Goal: Task Accomplishment & Management: Complete application form

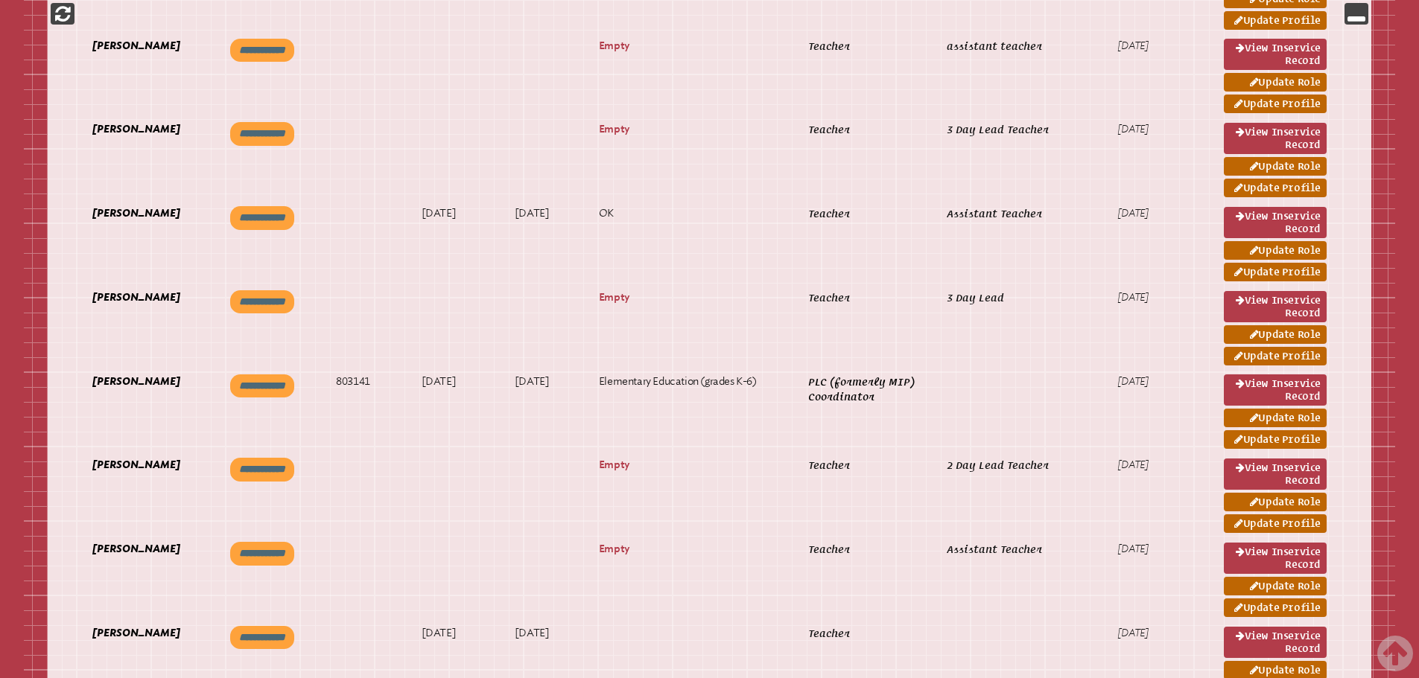
scroll to position [1787, 0]
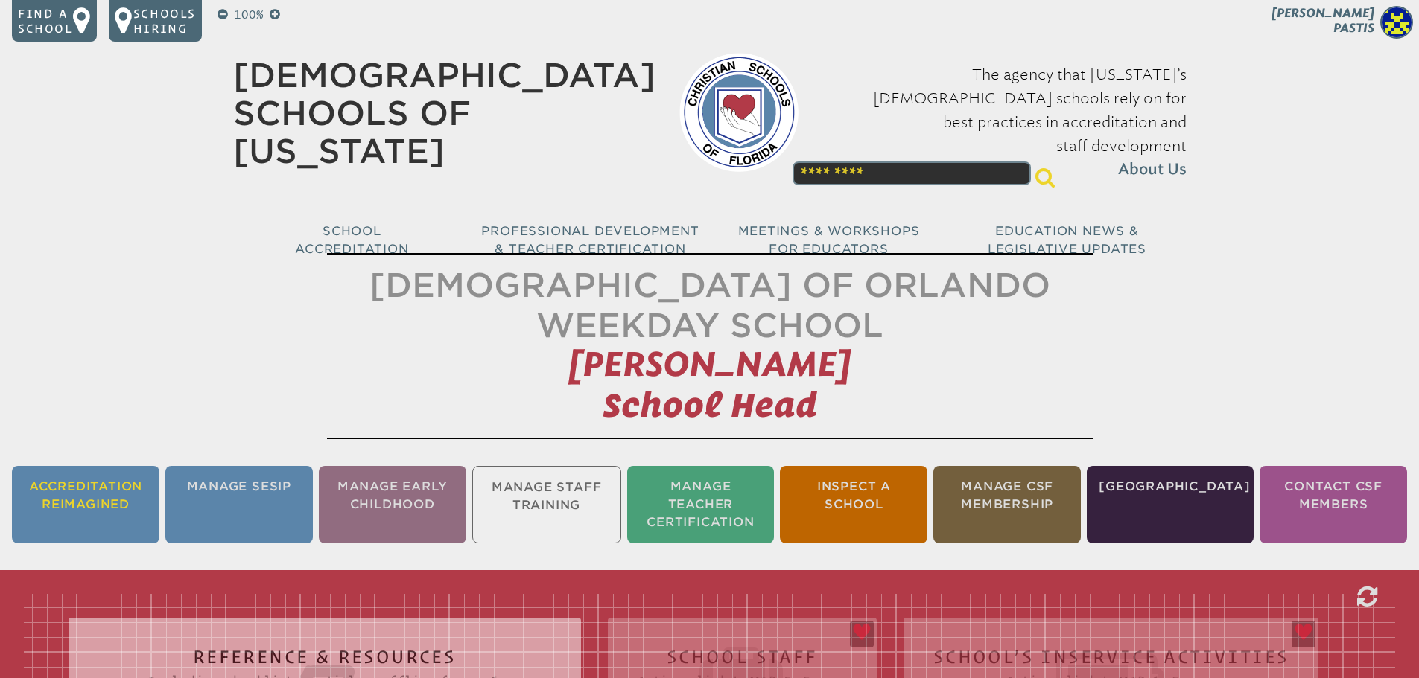
click at [104, 504] on li "Accreditation Reimagined" at bounding box center [85, 504] width 147 height 77
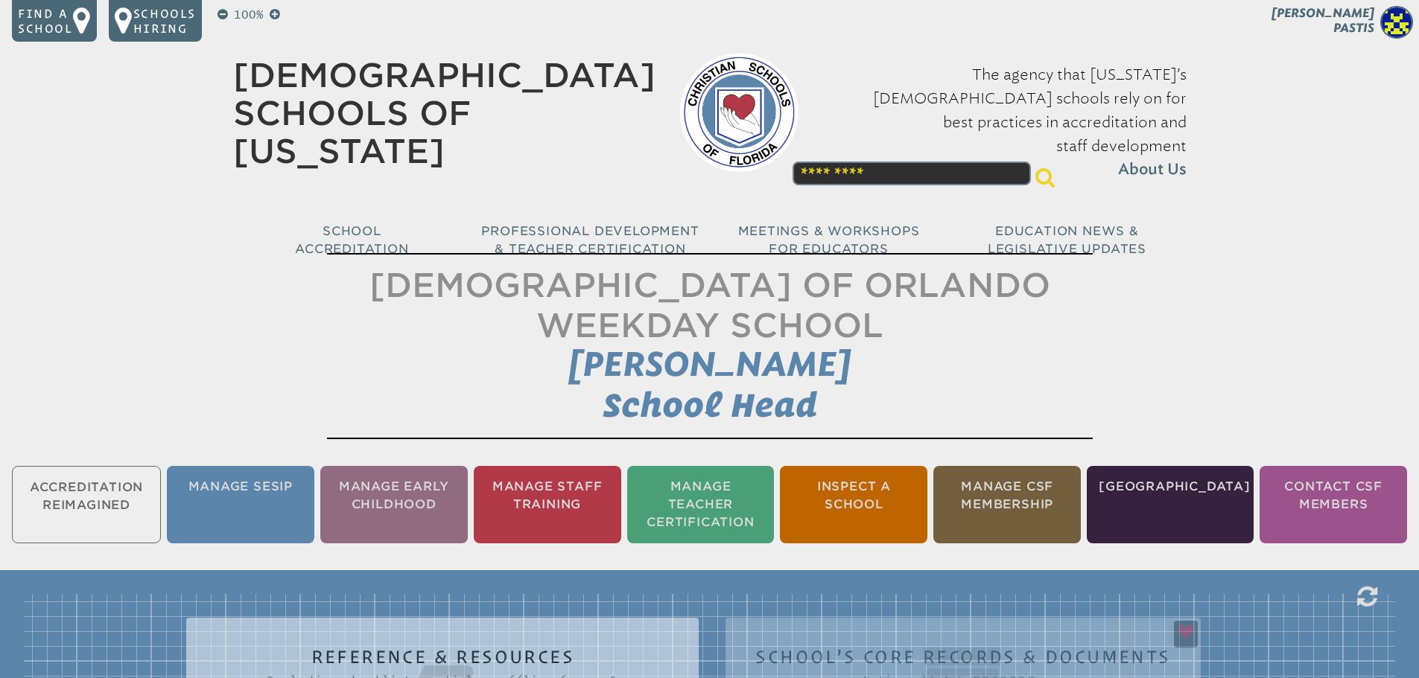
scroll to position [223, 0]
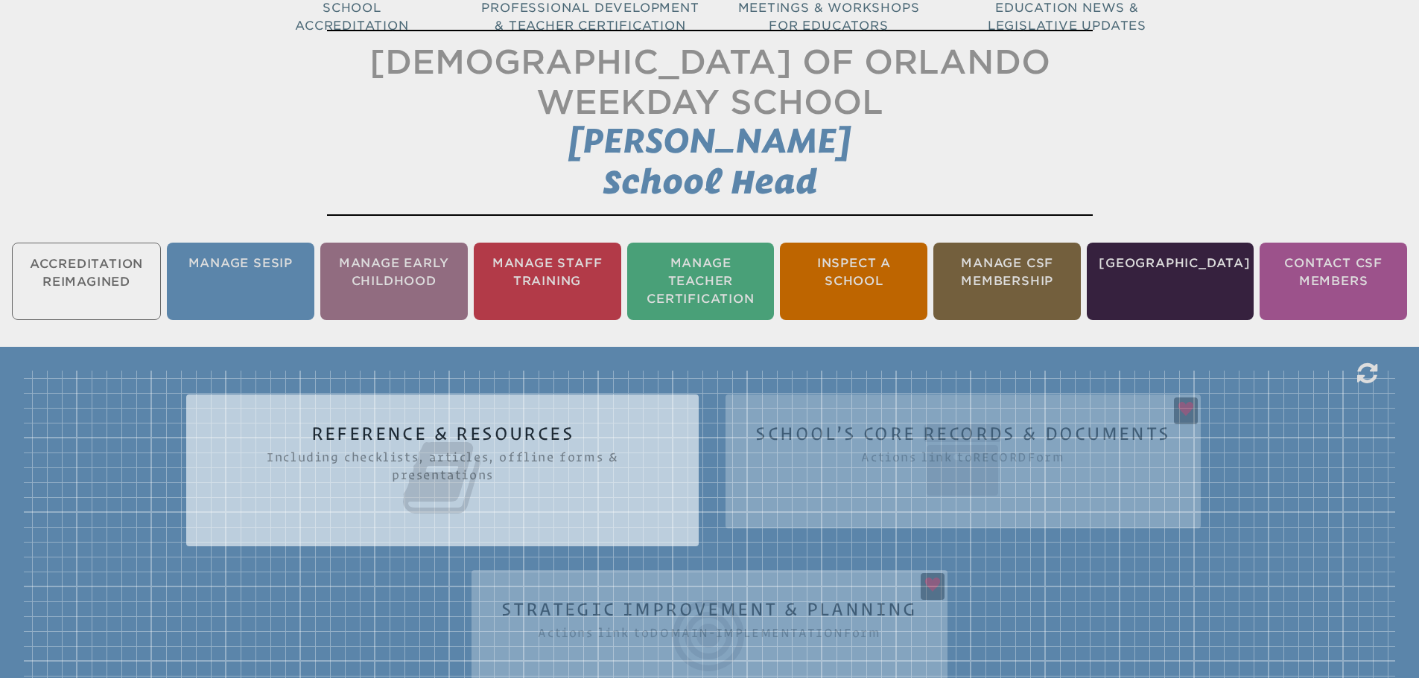
click at [553, 462] on icon at bounding box center [442, 477] width 453 height 83
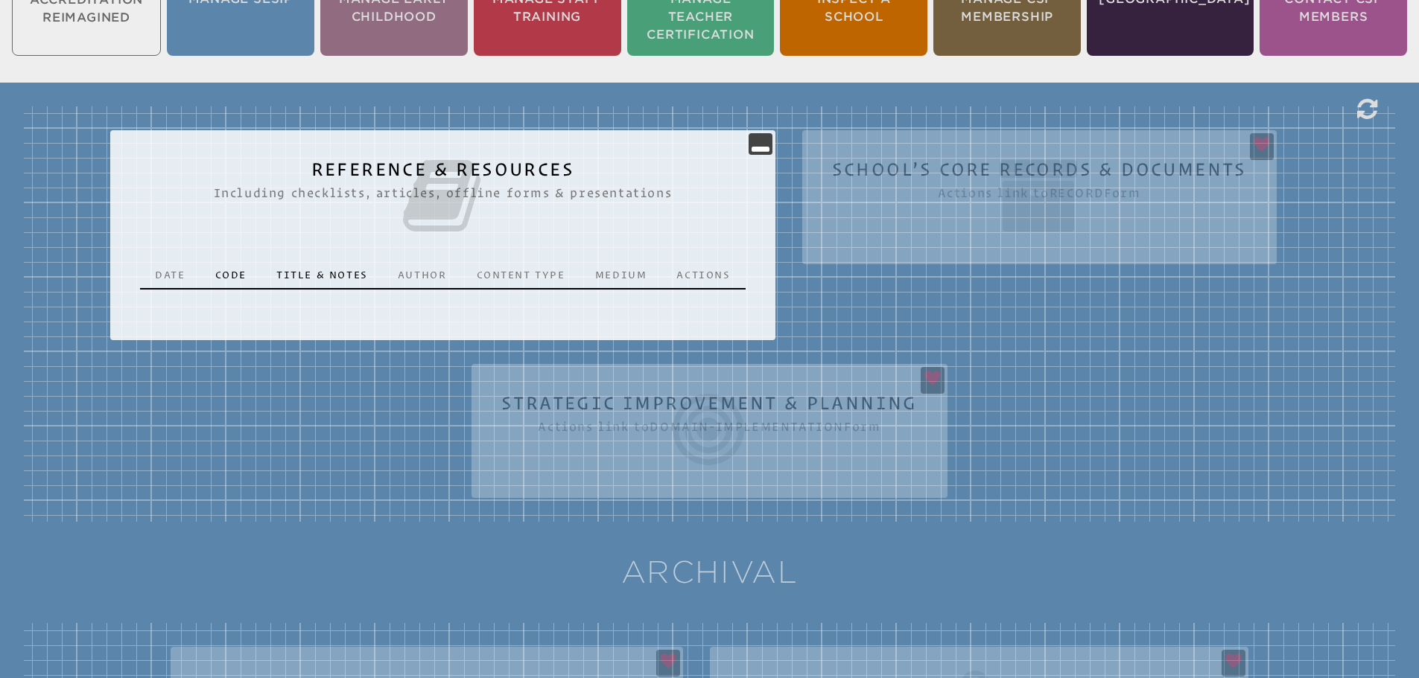
scroll to position [521, 0]
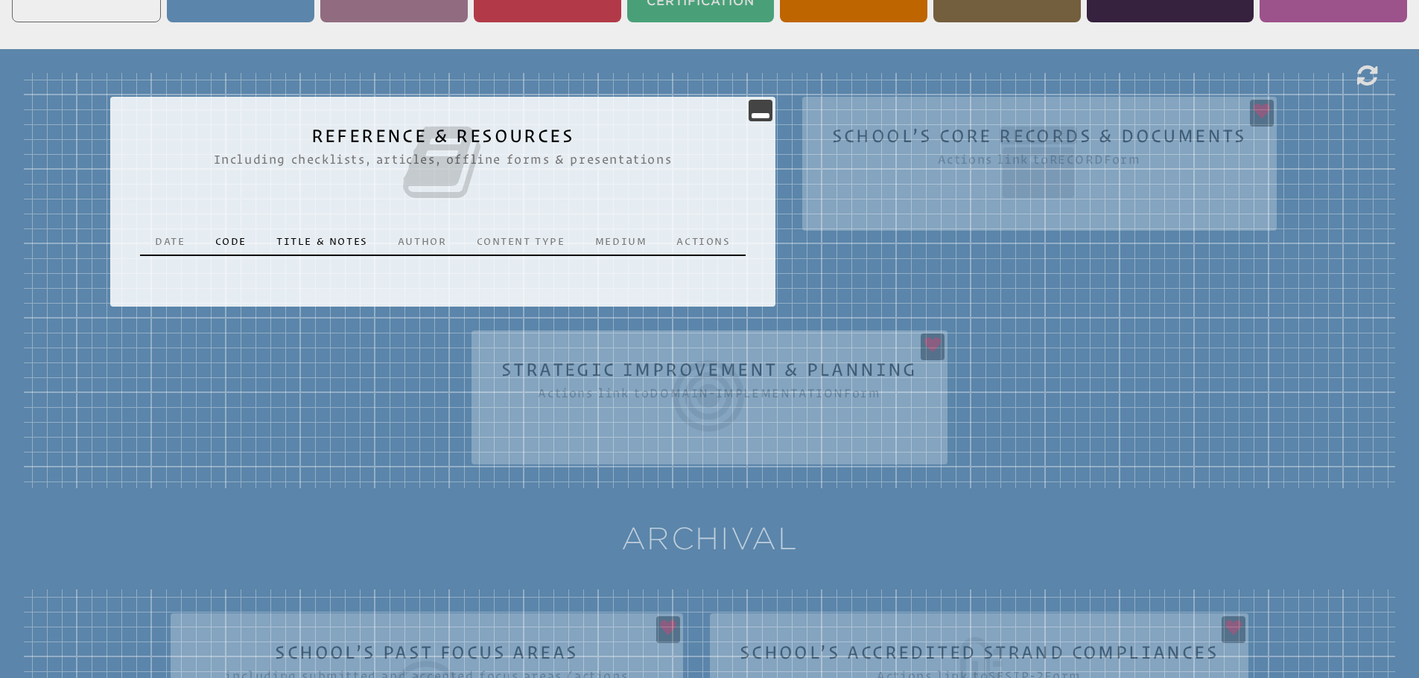
click at [417, 148] on icon at bounding box center [442, 162] width 605 height 83
click at [964, 144] on div "Reference & Resources Including checklists, articles, offline forms & presentat…" at bounding box center [709, 281] width 1371 height 416
click at [765, 105] on icon at bounding box center [760, 110] width 18 height 18
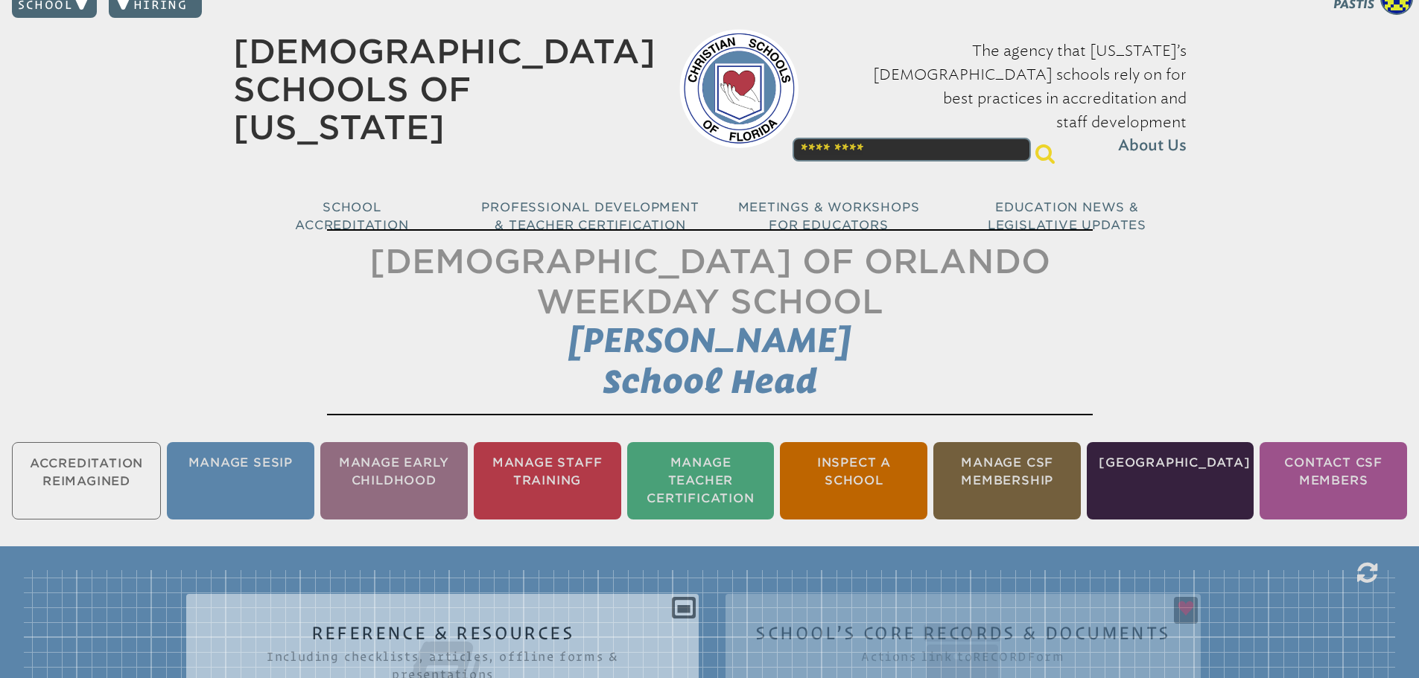
scroll to position [0, 0]
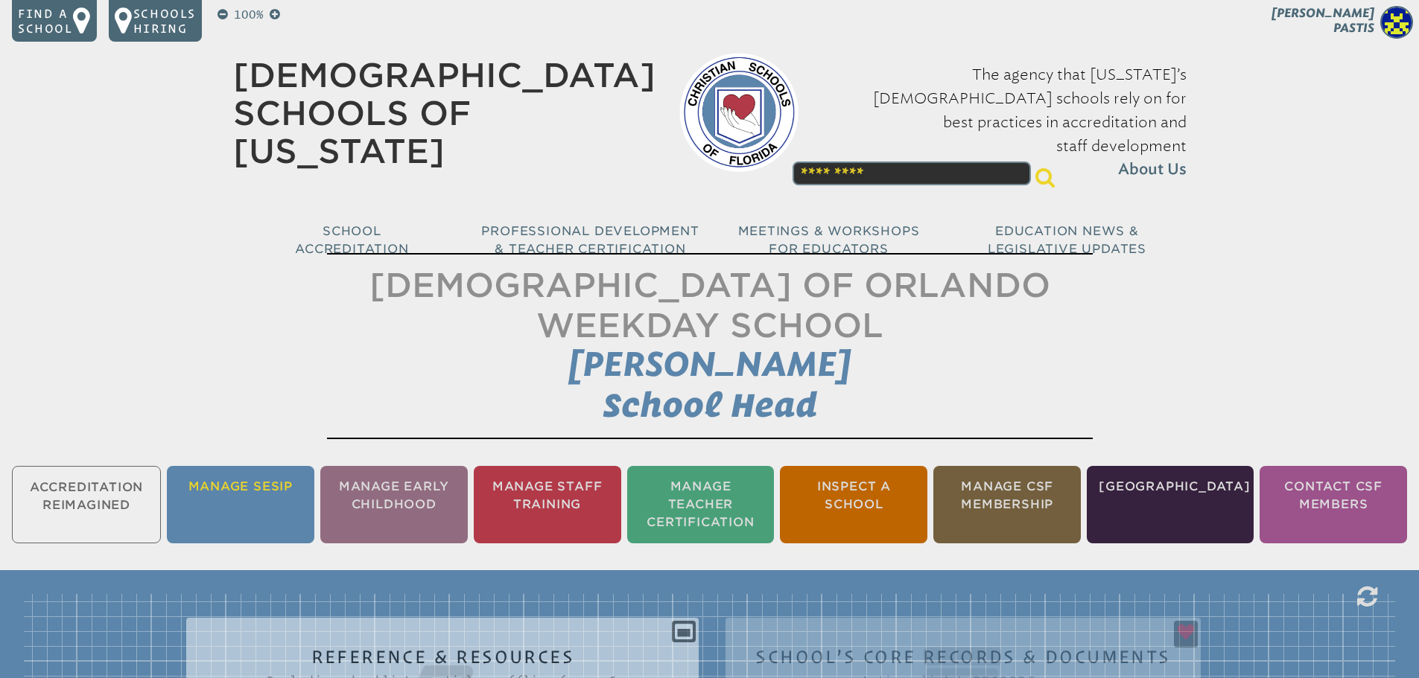
click at [226, 490] on li "Manage SESIP" at bounding box center [240, 504] width 147 height 77
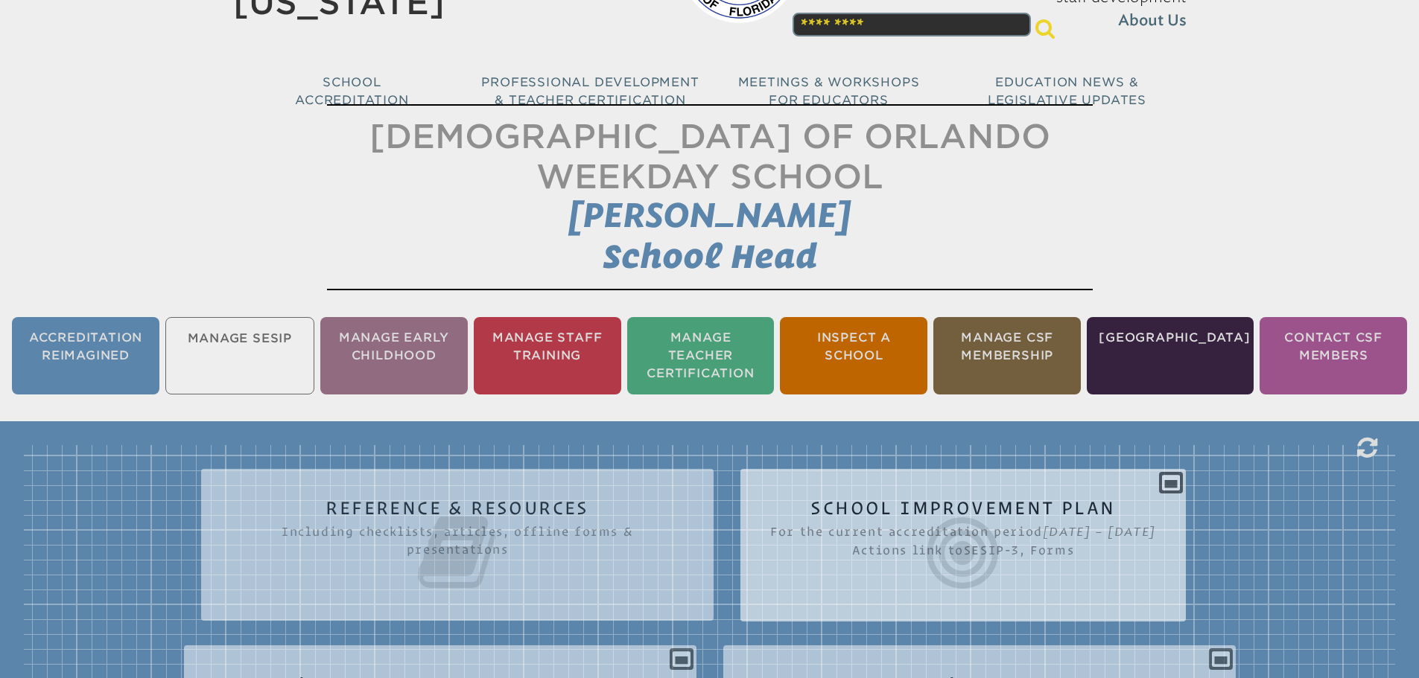
scroll to position [521, 0]
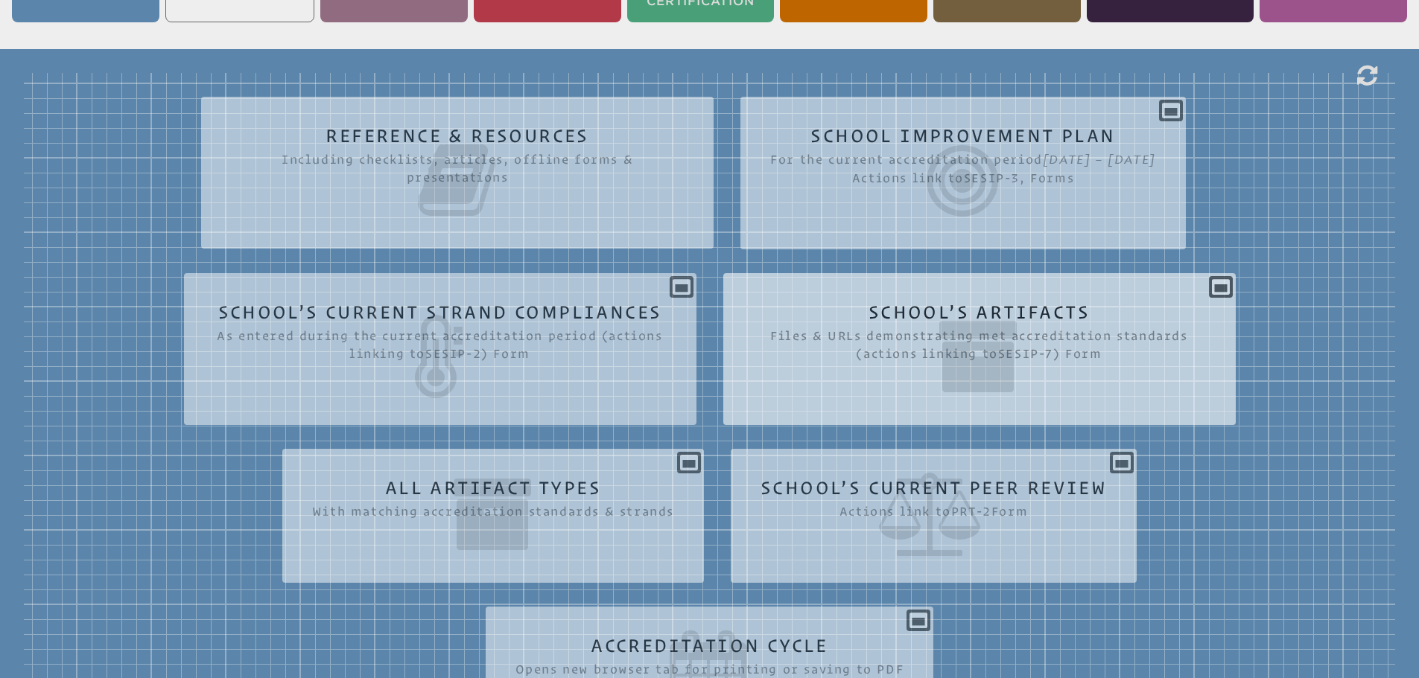
click at [945, 372] on icon at bounding box center [979, 356] width 453 height 83
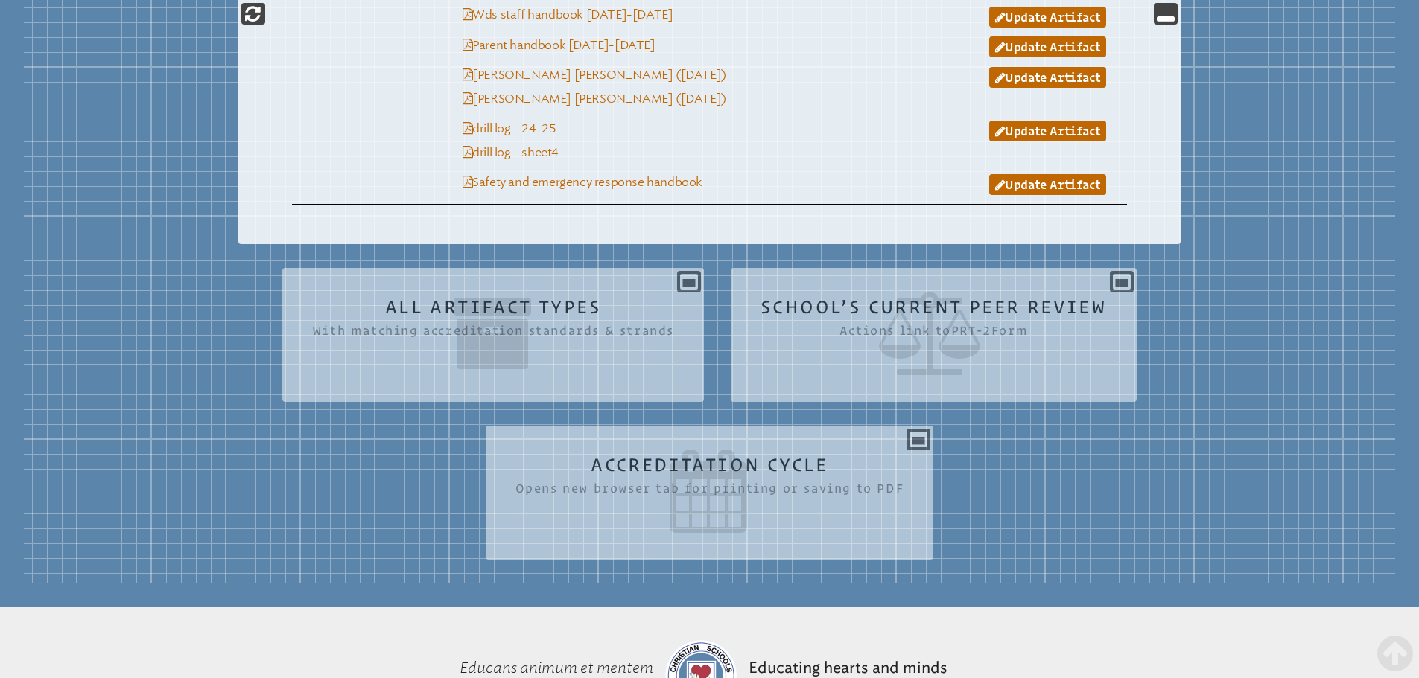
scroll to position [1936, 0]
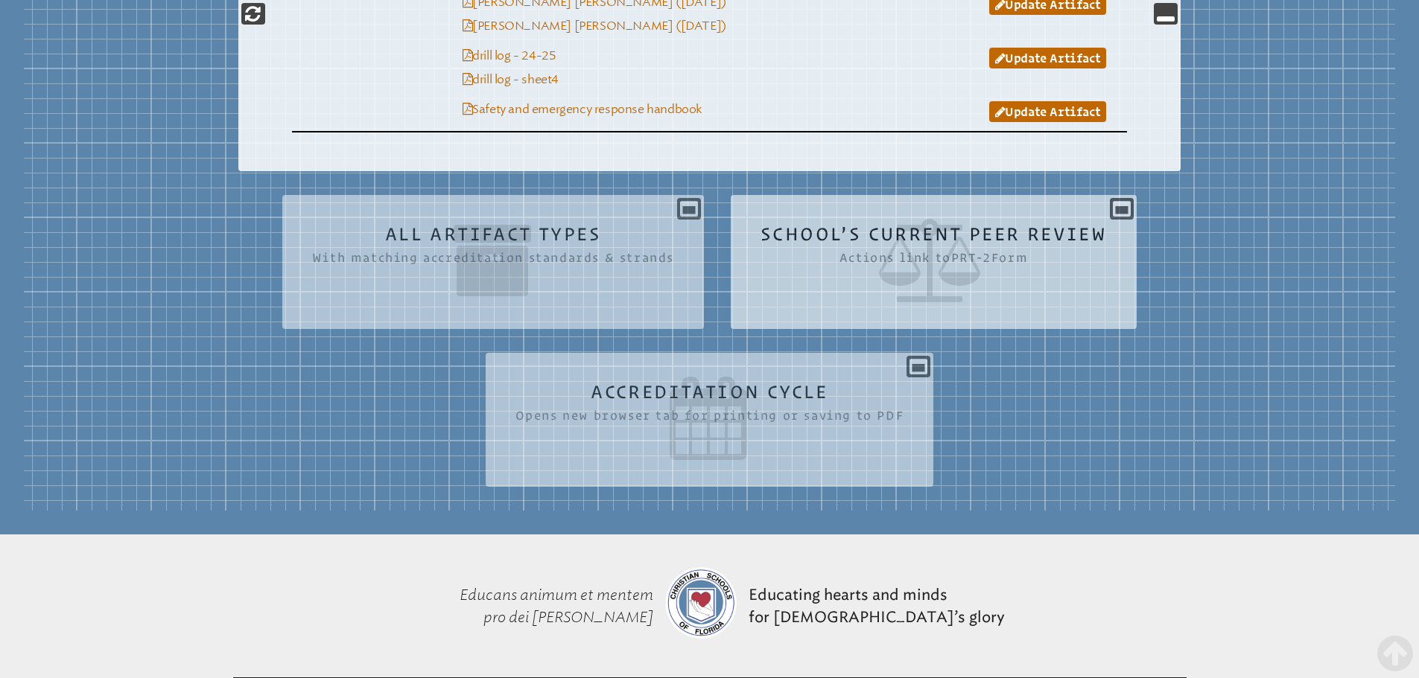
click at [1081, 302] on icon at bounding box center [933, 260] width 346 height 83
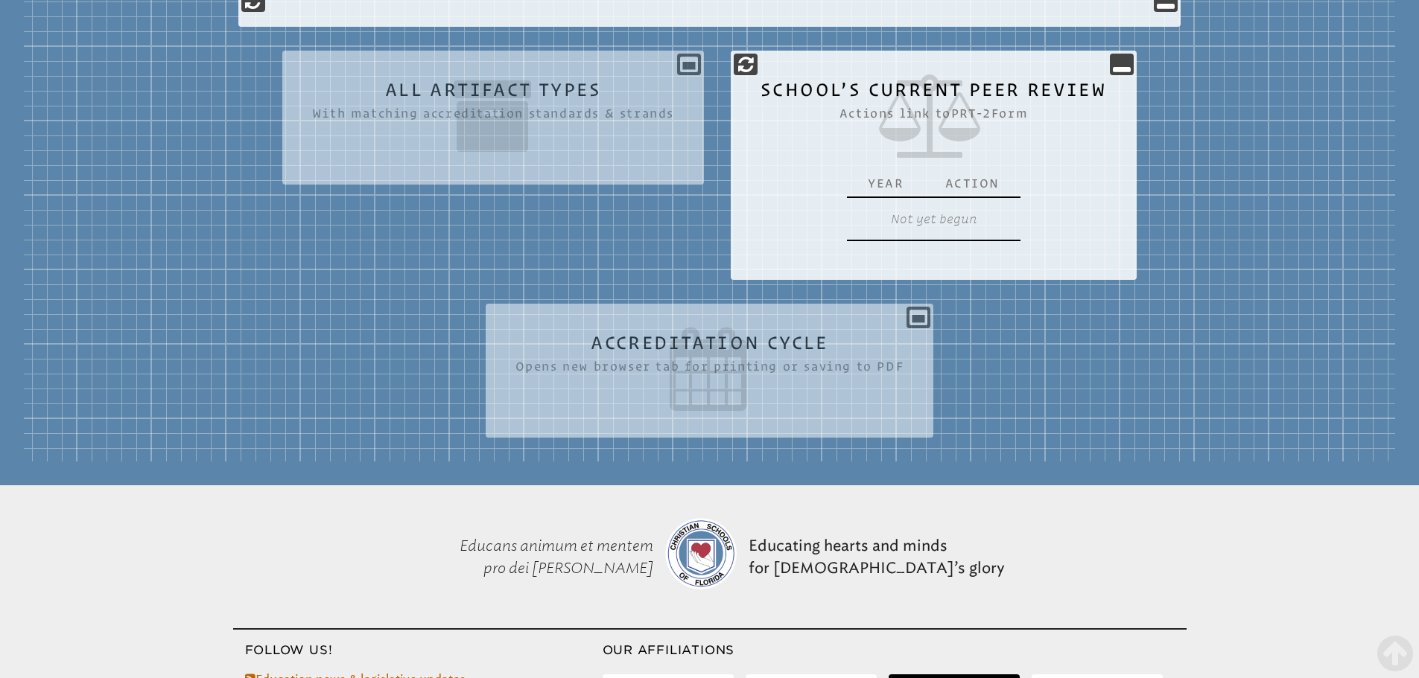
scroll to position [2085, 0]
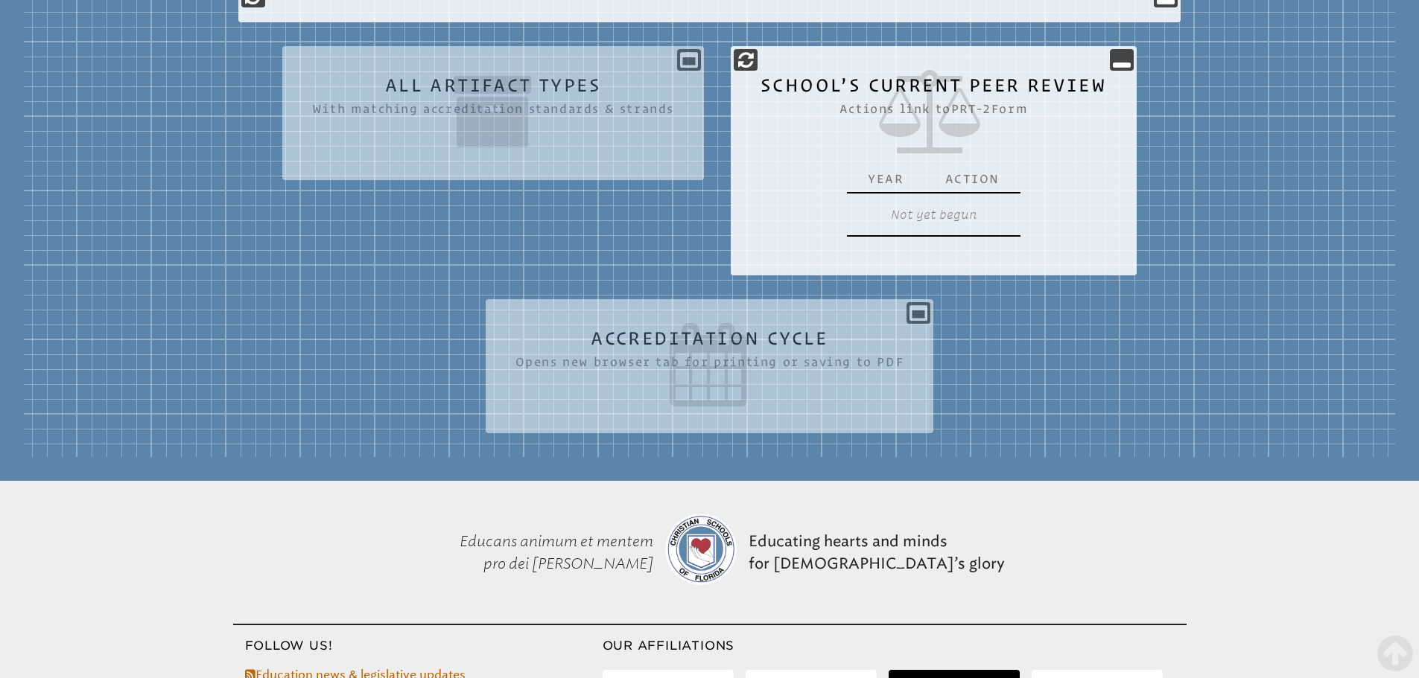
click at [1010, 153] on icon at bounding box center [933, 111] width 346 height 83
click at [867, 193] on th "Year" at bounding box center [885, 179] width 77 height 28
click at [922, 193] on th "Year" at bounding box center [885, 179] width 77 height 28
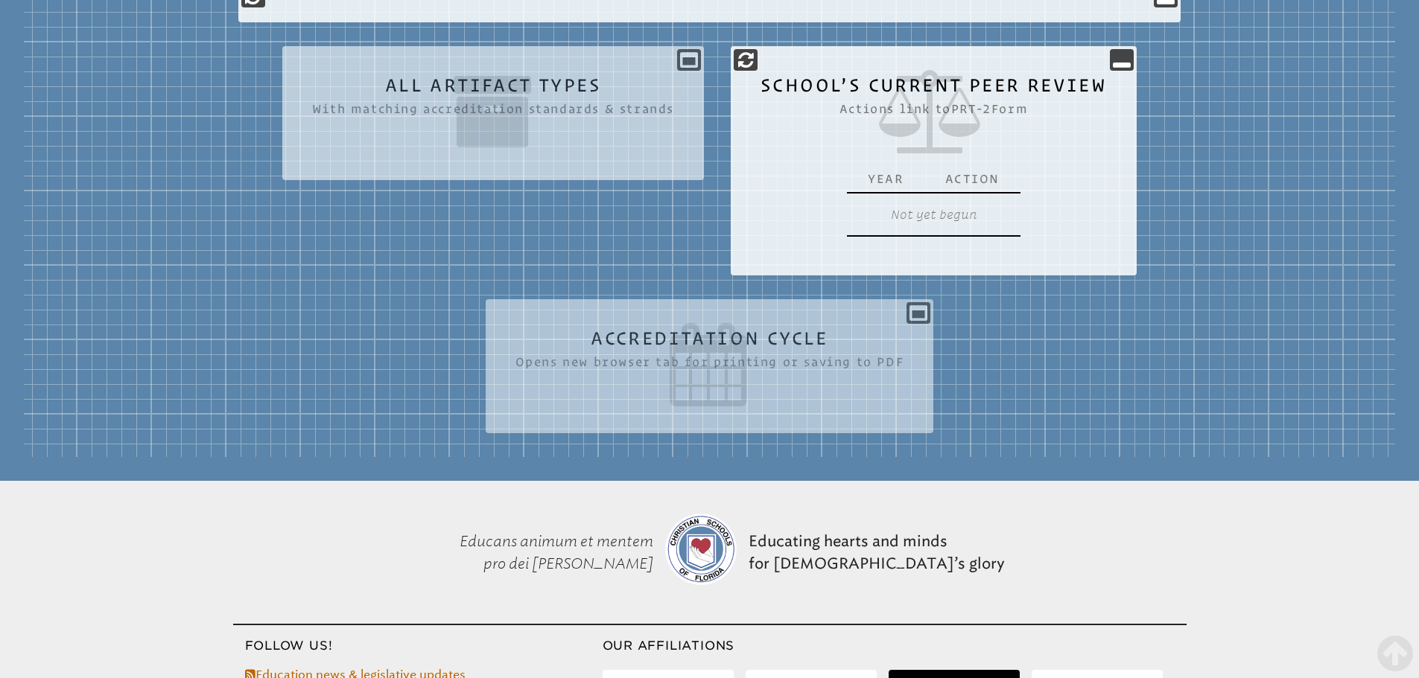
click at [552, 180] on section "All Artifact Types With matching accreditation standards & strands Required? Ar…" at bounding box center [492, 113] width 421 height 134
click at [546, 153] on icon at bounding box center [493, 111] width 362 height 83
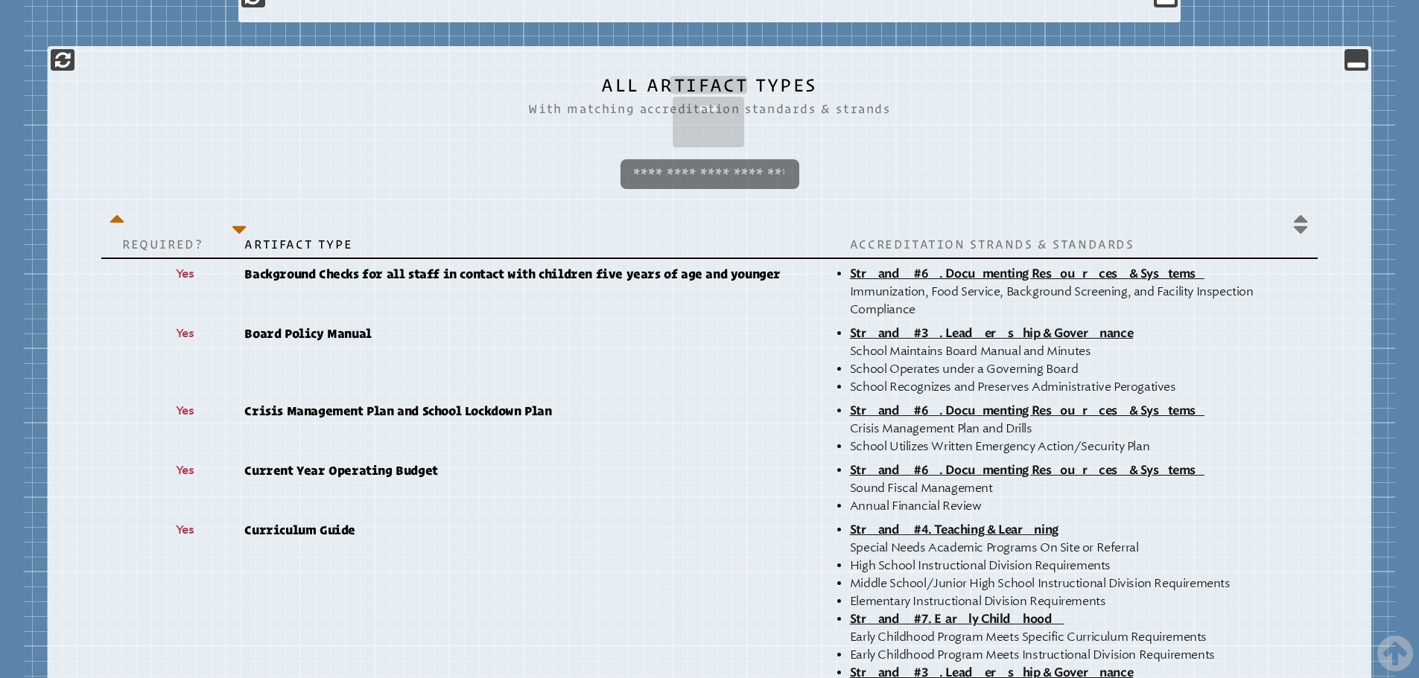
click at [897, 195] on p at bounding box center [709, 174] width 1192 height 42
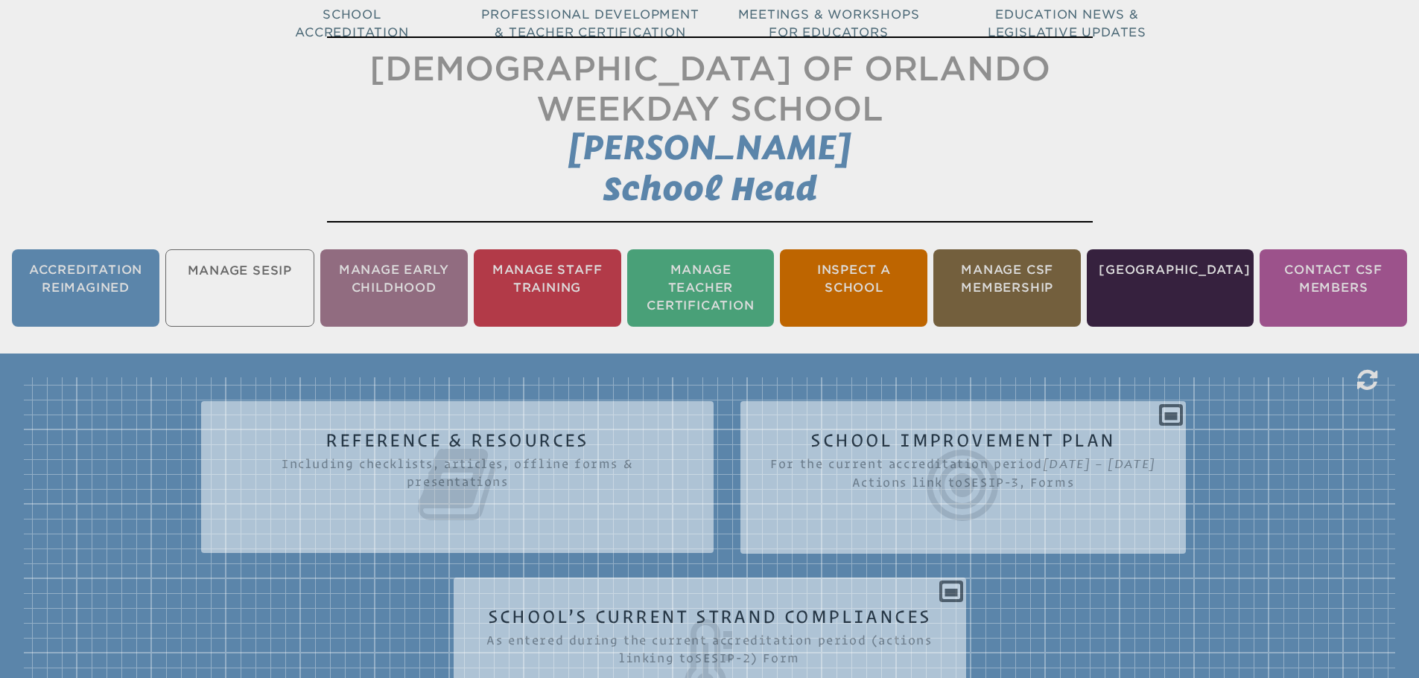
scroll to position [296, 0]
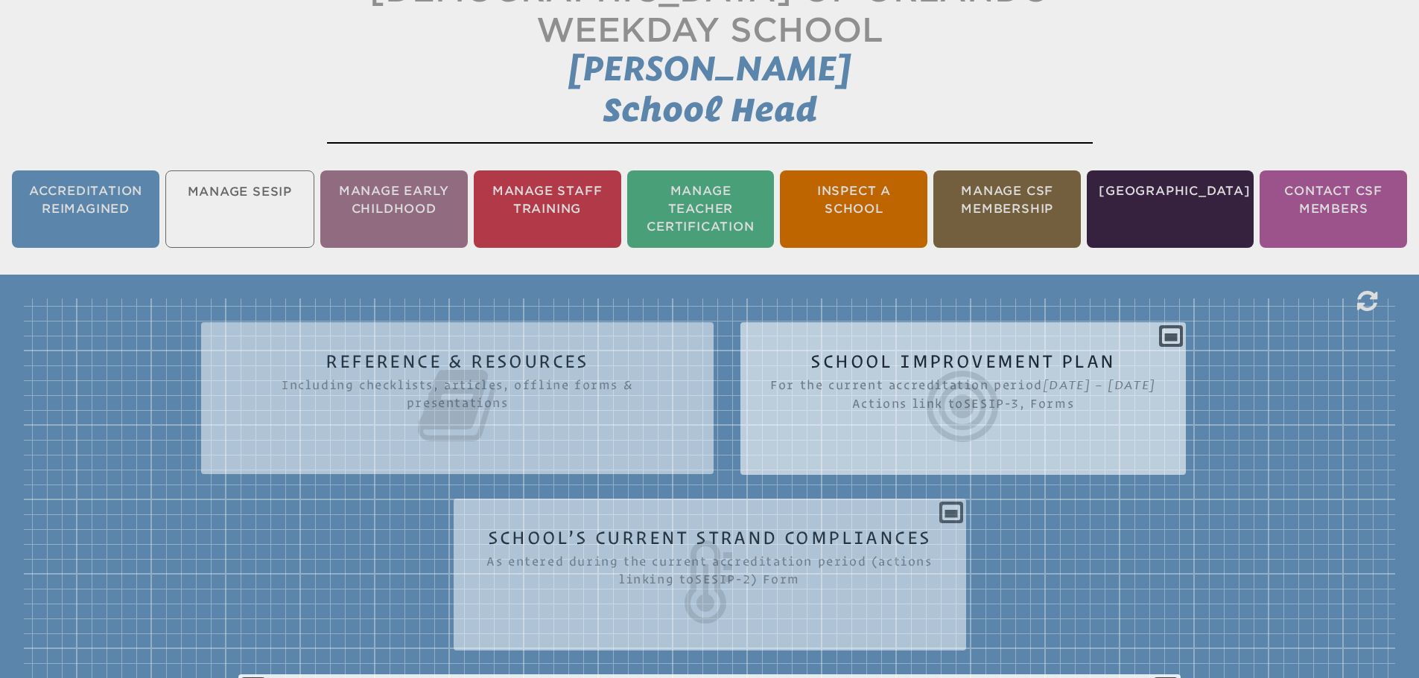
click at [1031, 413] on icon at bounding box center [963, 406] width 386 height 83
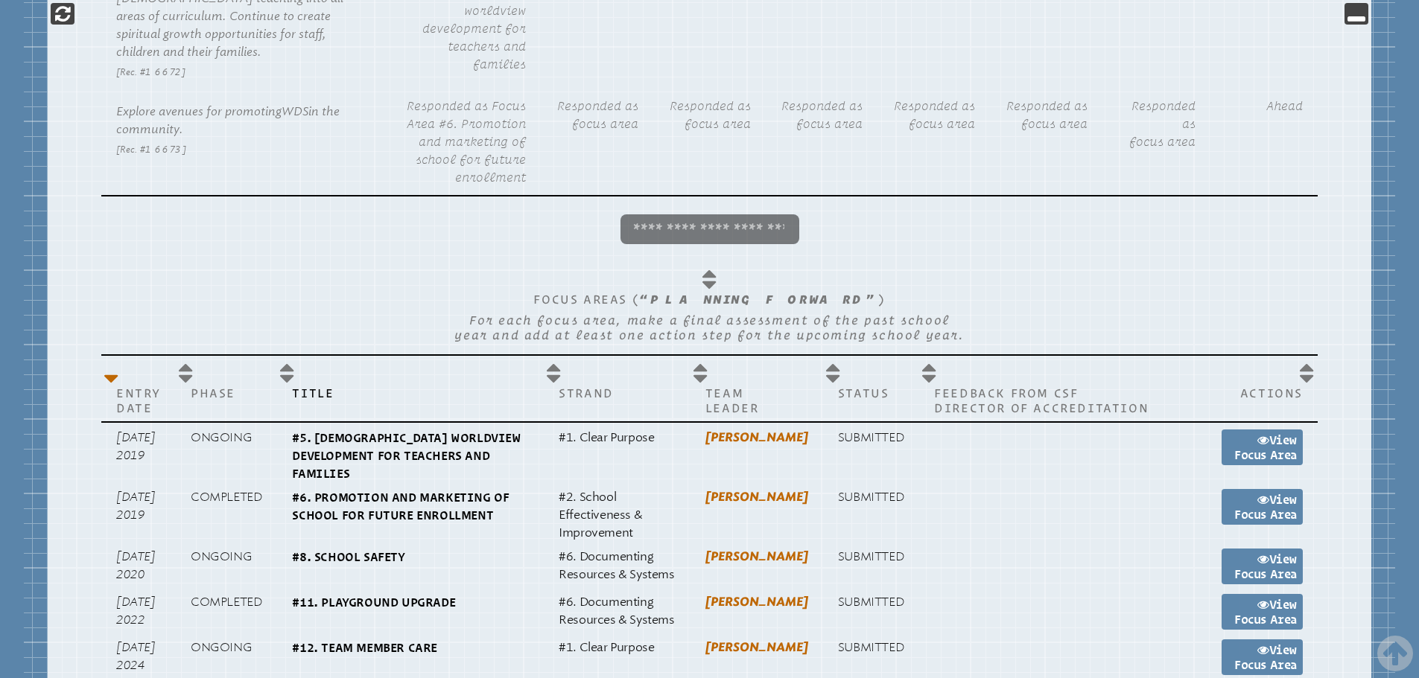
scroll to position [1338, 0]
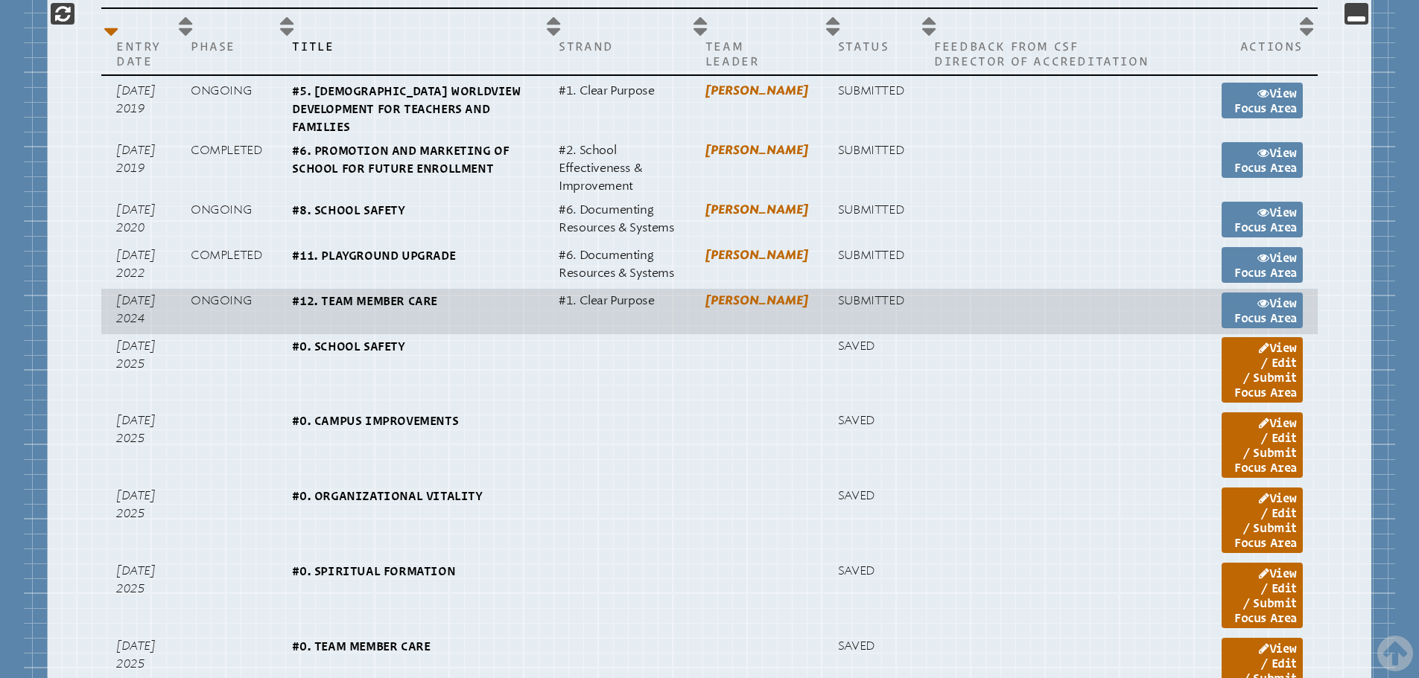
scroll to position [1710, 0]
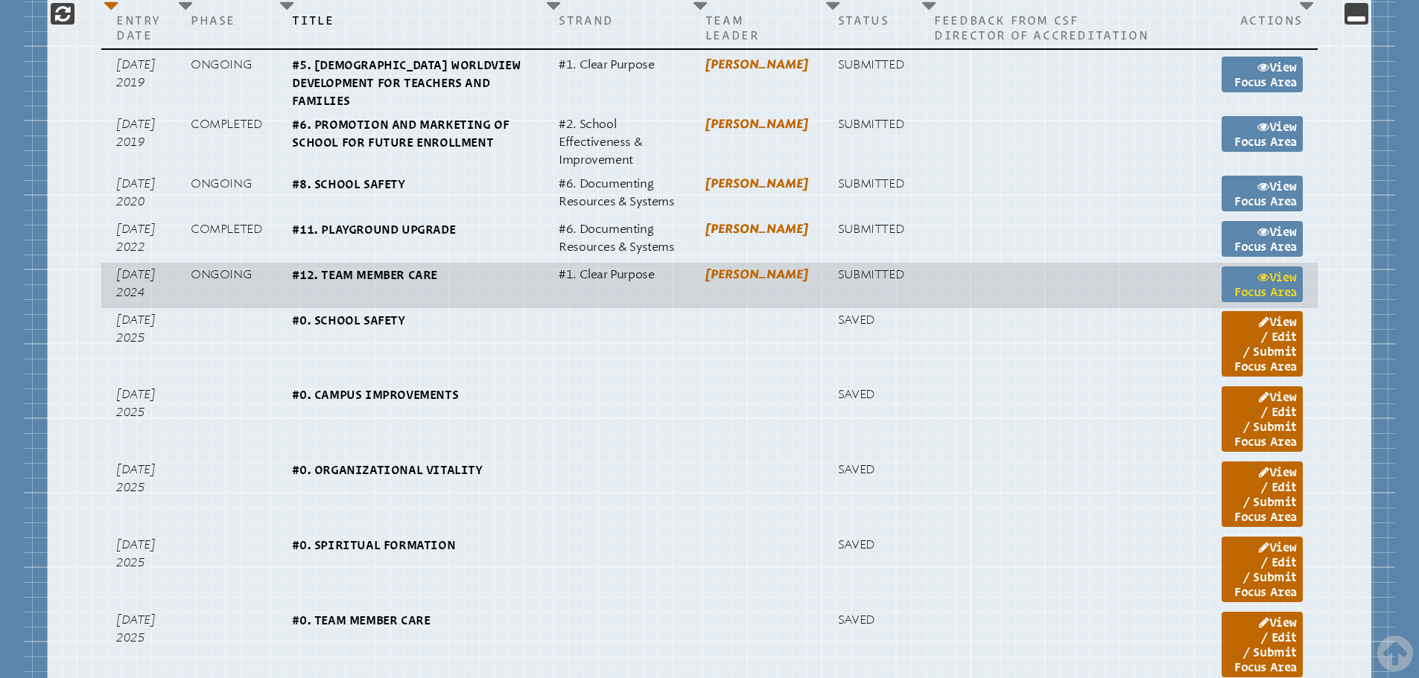
click at [1274, 302] on link "View Focus Area" at bounding box center [1261, 285] width 81 height 36
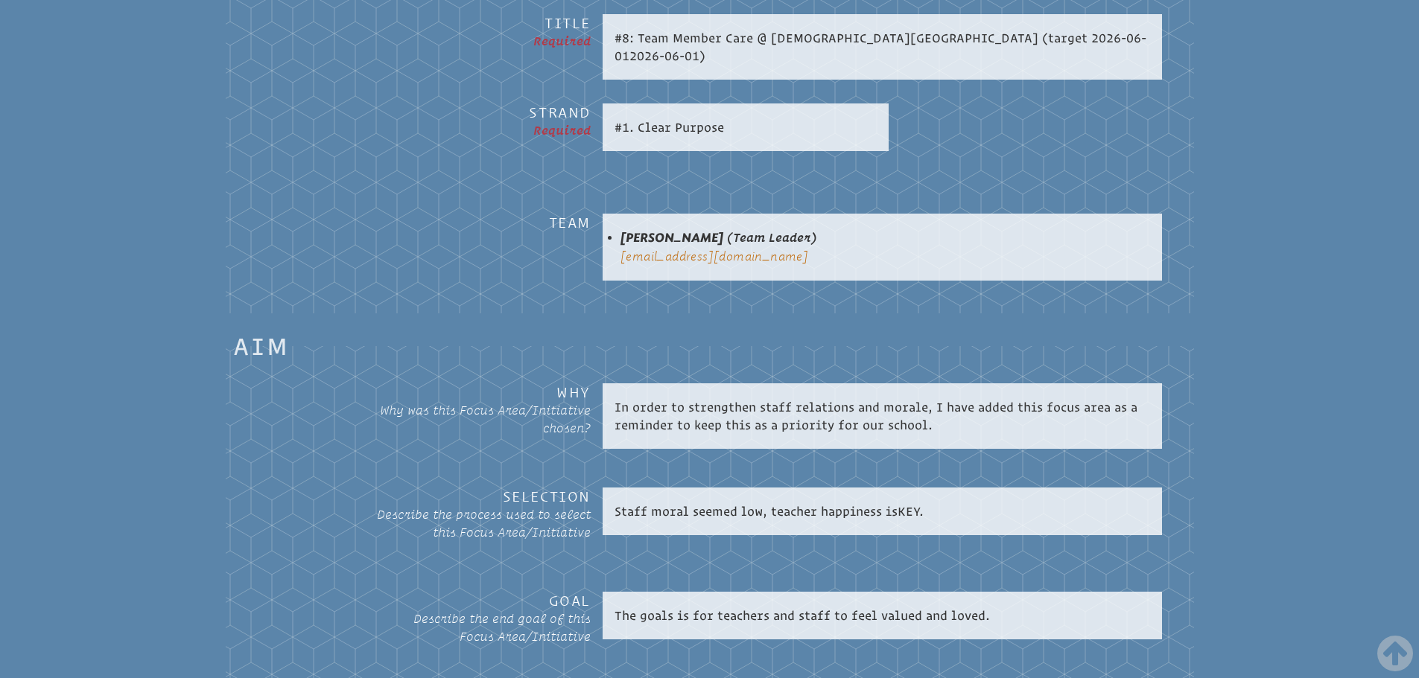
scroll to position [1042, 0]
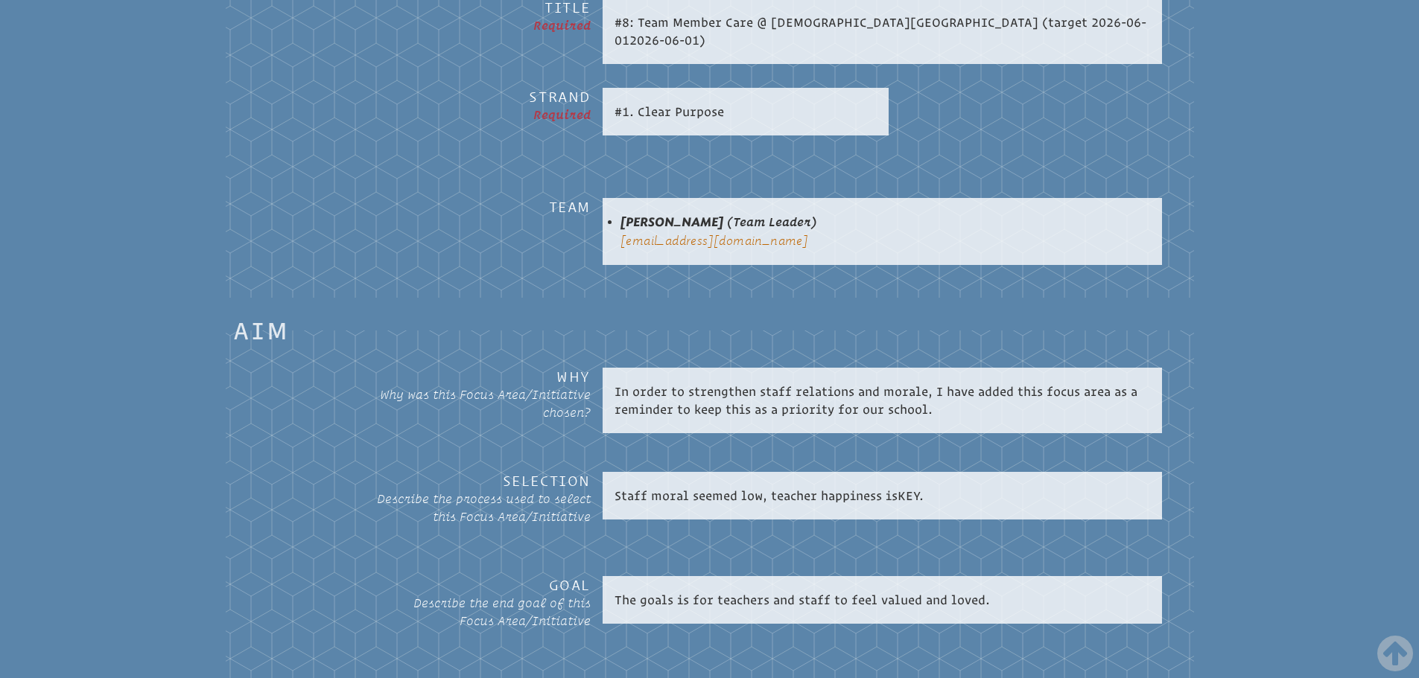
click at [770, 488] on p "Staff moral seemed low, teacher happiness is KEY ." at bounding box center [881, 496] width 535 height 18
click at [783, 487] on p "Staff moral seemed low, teacher happiness is KEY ." at bounding box center [881, 496] width 535 height 18
click at [784, 487] on p "Staff moral seemed low, teacher happiness is KEY ." at bounding box center [881, 496] width 535 height 18
click at [820, 487] on p "Staff moral seemed low, teacher happiness is KEY ." at bounding box center [881, 496] width 535 height 18
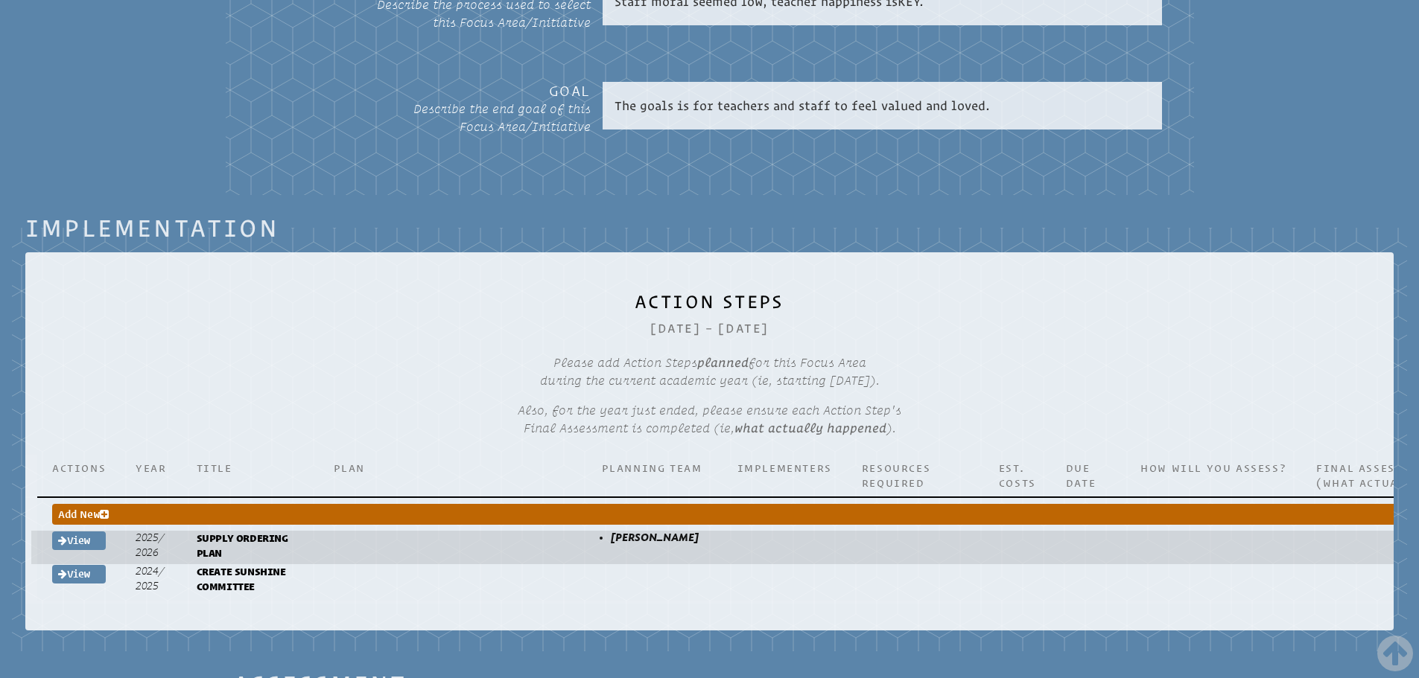
scroll to position [1564, 0]
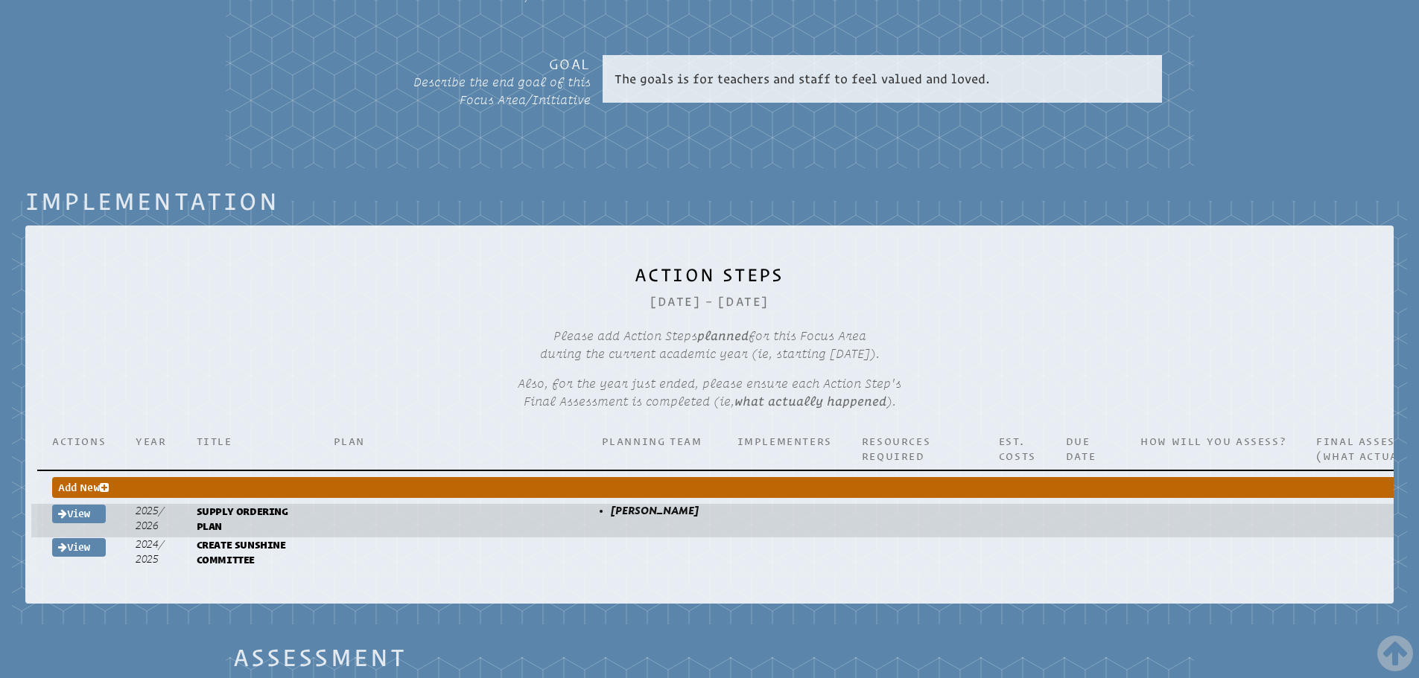
click at [246, 506] on p "supply ordering plan" at bounding box center [250, 519] width 107 height 31
click at [79, 508] on span "View" at bounding box center [74, 514] width 33 height 12
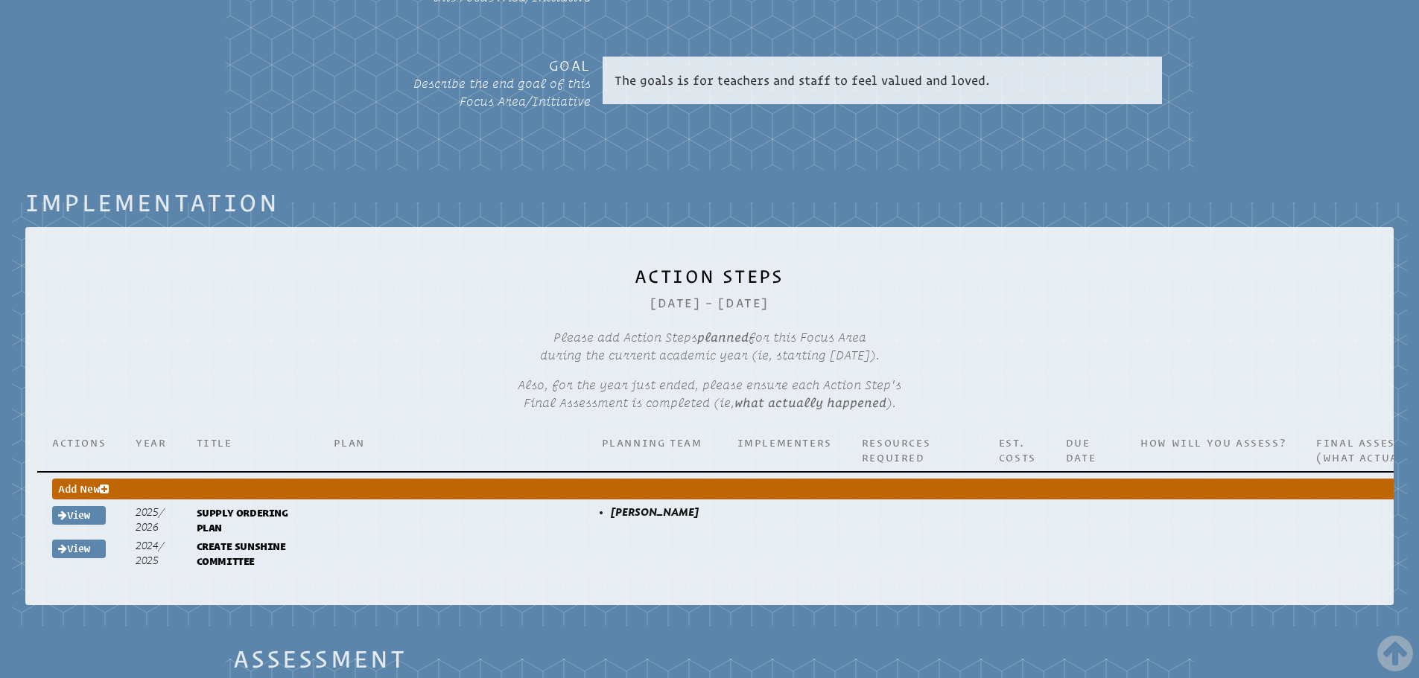
scroll to position [1564, 0]
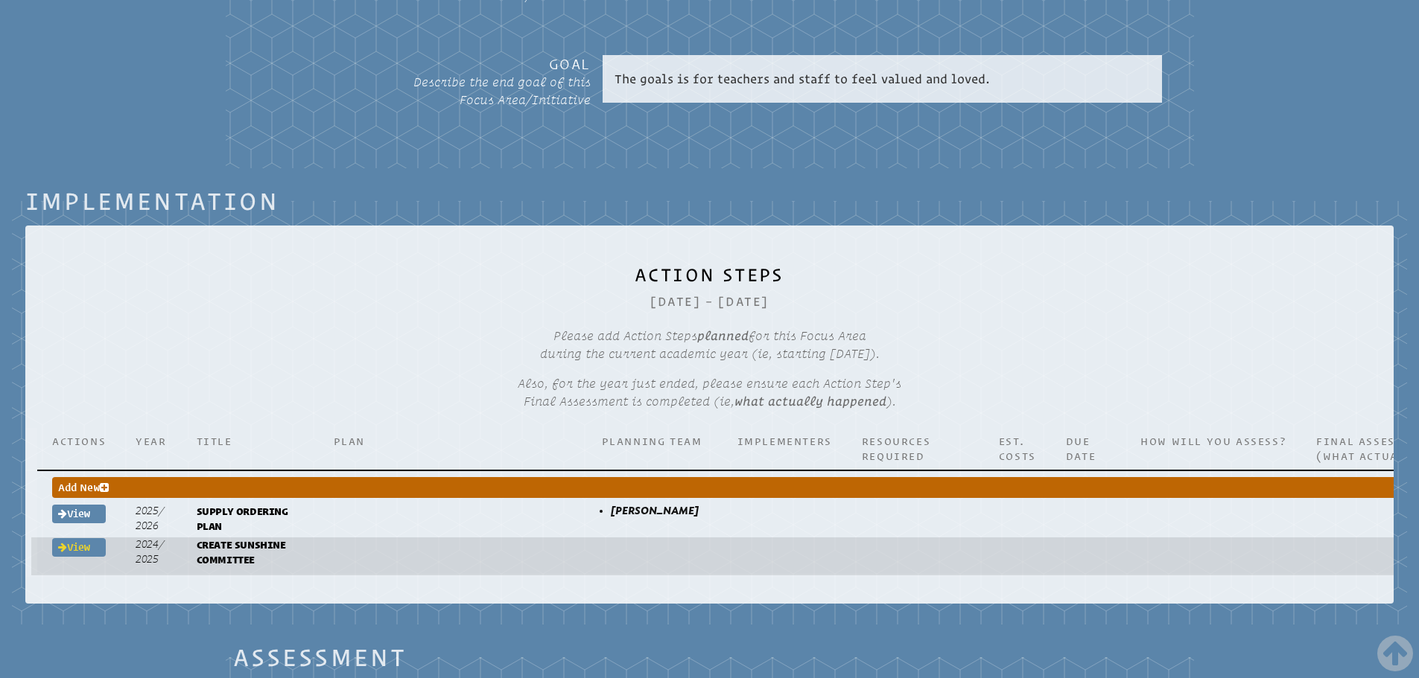
click at [54, 538] on link "View" at bounding box center [79, 547] width 54 height 19
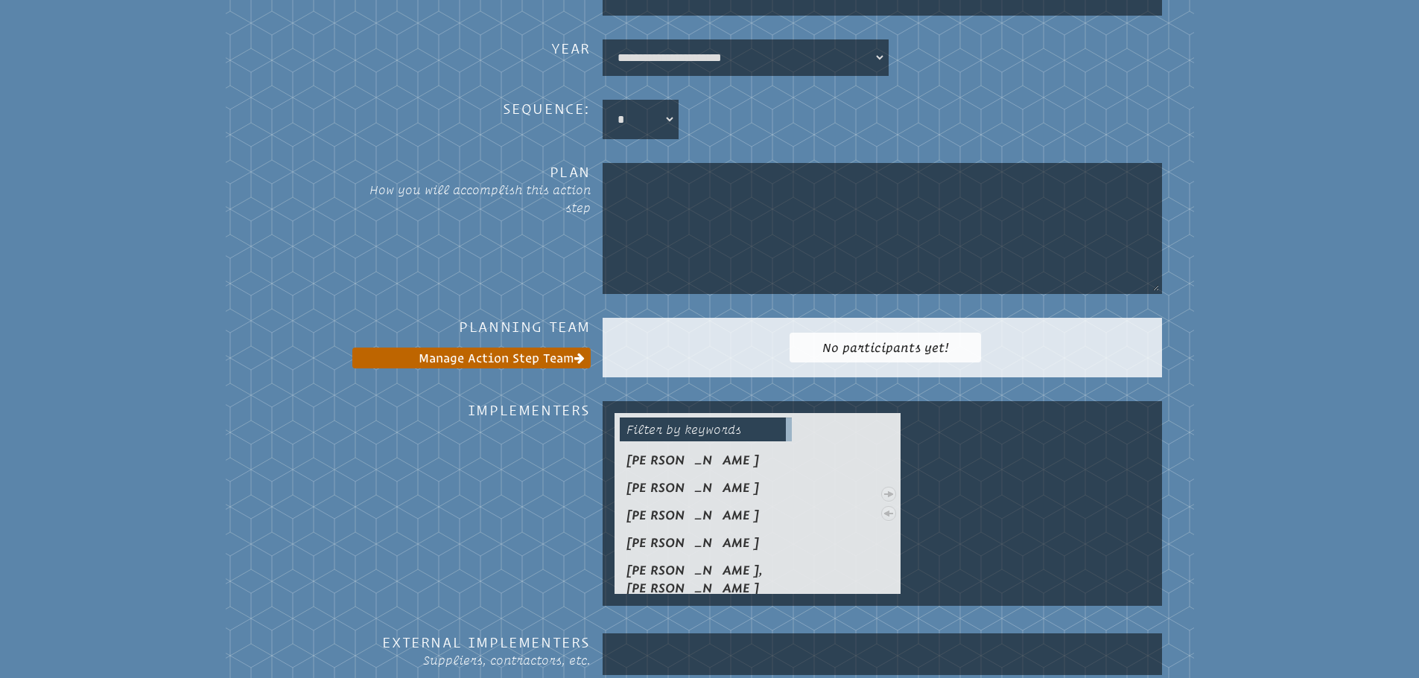
scroll to position [553, 0]
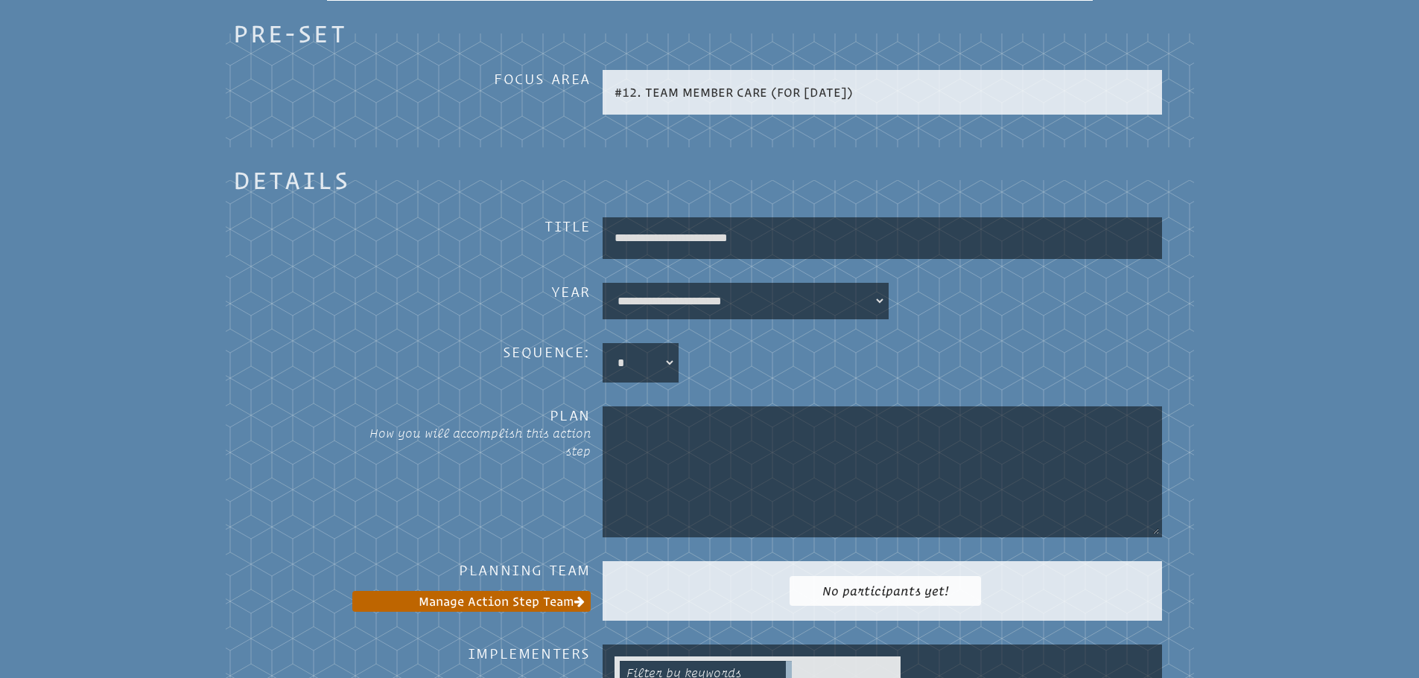
click at [795, 421] on textarea at bounding box center [881, 472] width 553 height 125
type textarea "*"
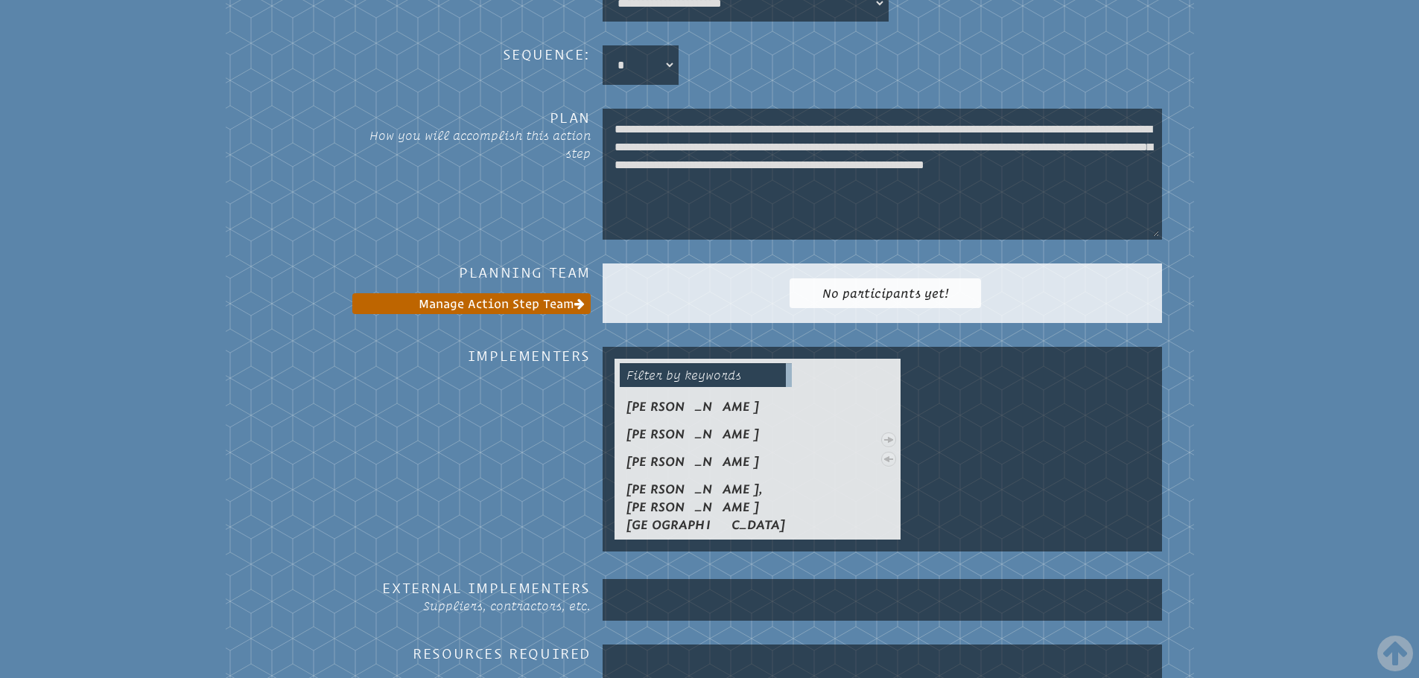
scroll to position [0, 0]
type textarea "**********"
click at [684, 363] on input "Filter by keywords" at bounding box center [706, 375] width 172 height 24
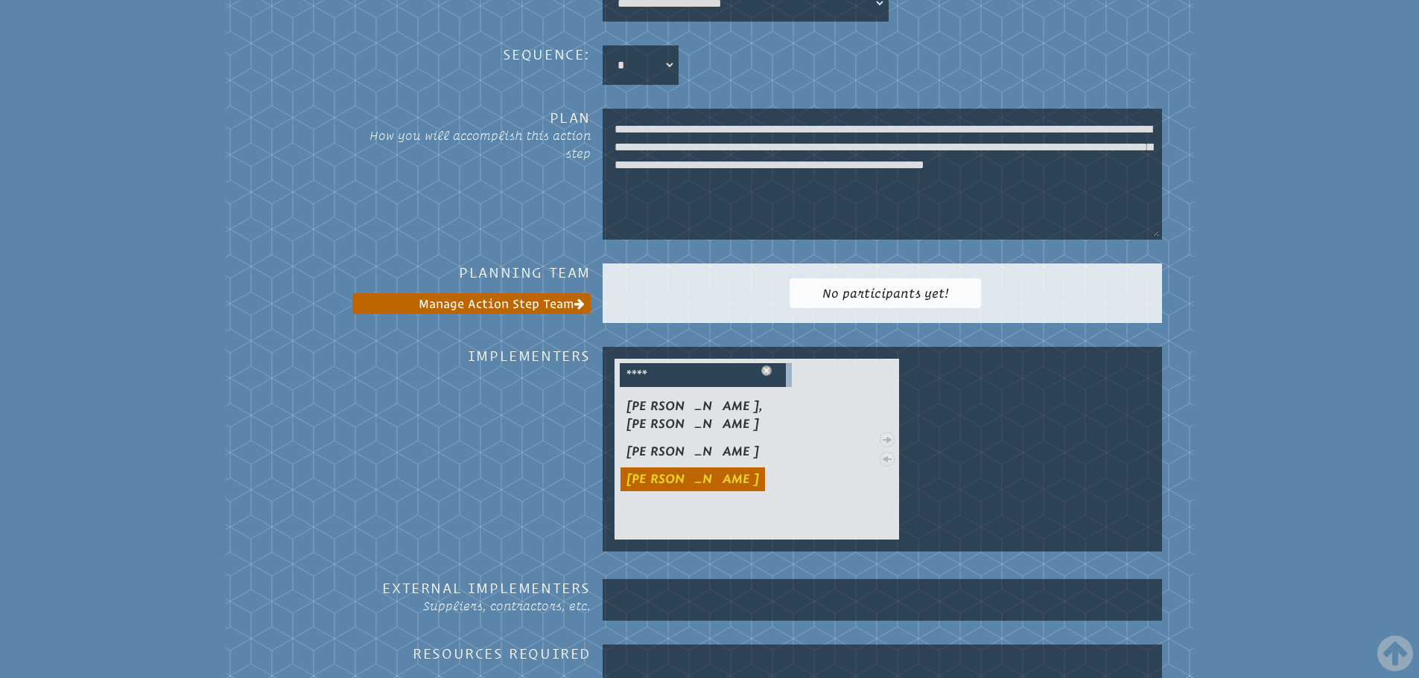
type input "****"
click at [708, 468] on link "• [PERSON_NAME]" at bounding box center [692, 480] width 144 height 24
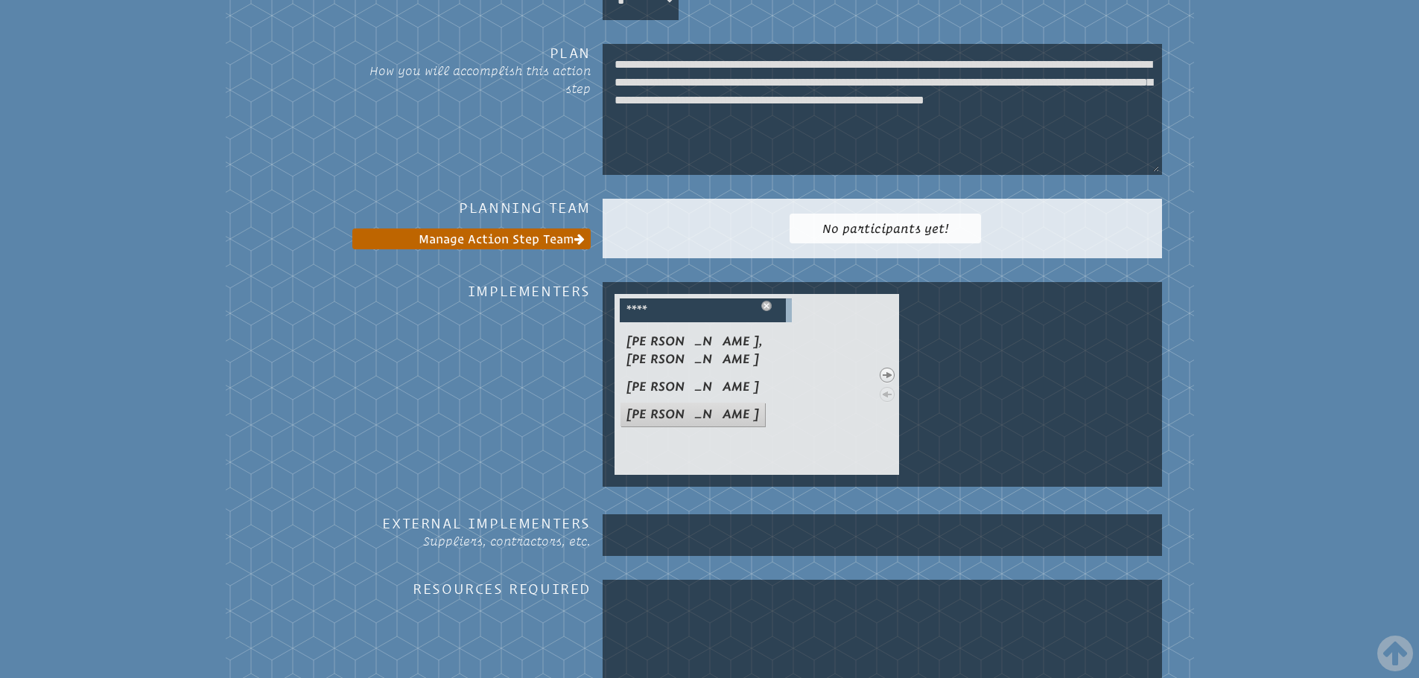
scroll to position [999, 0]
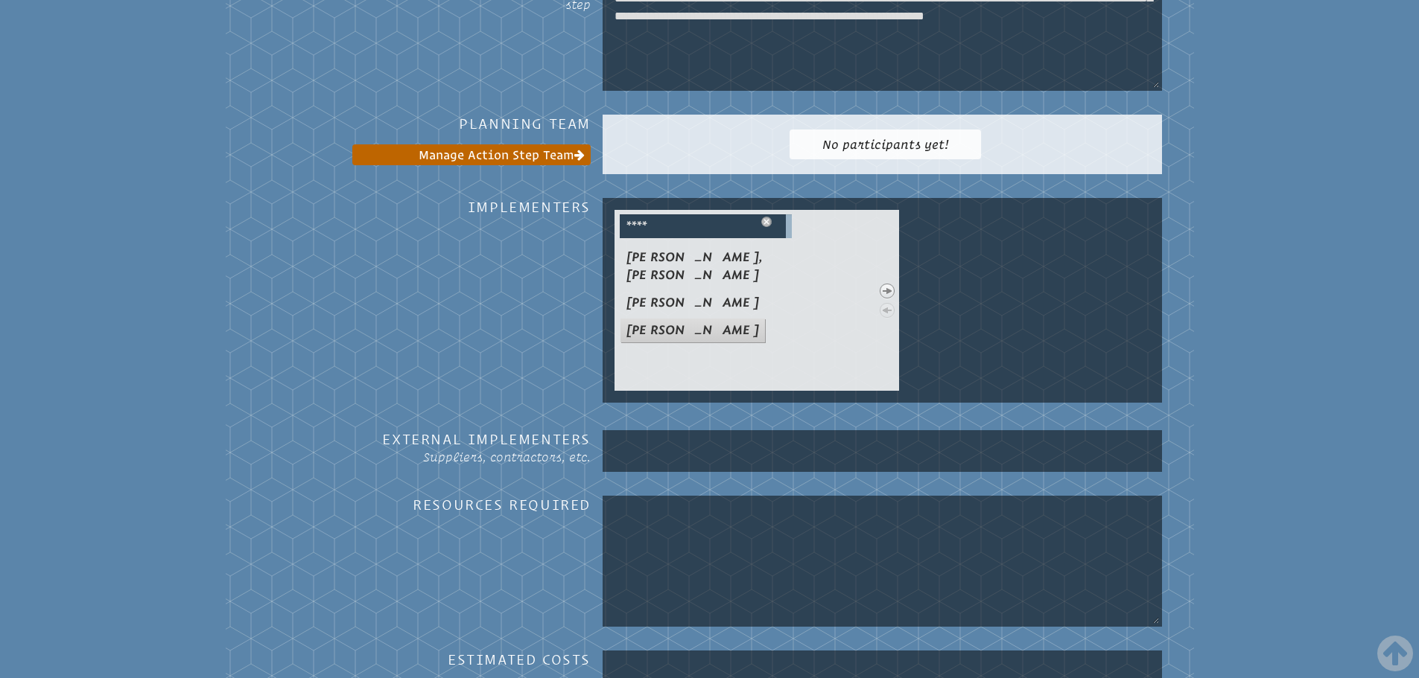
click at [677, 442] on input "text" at bounding box center [881, 451] width 553 height 36
click at [678, 442] on input "text" at bounding box center [881, 451] width 553 height 36
click at [658, 520] on textarea at bounding box center [881, 561] width 553 height 125
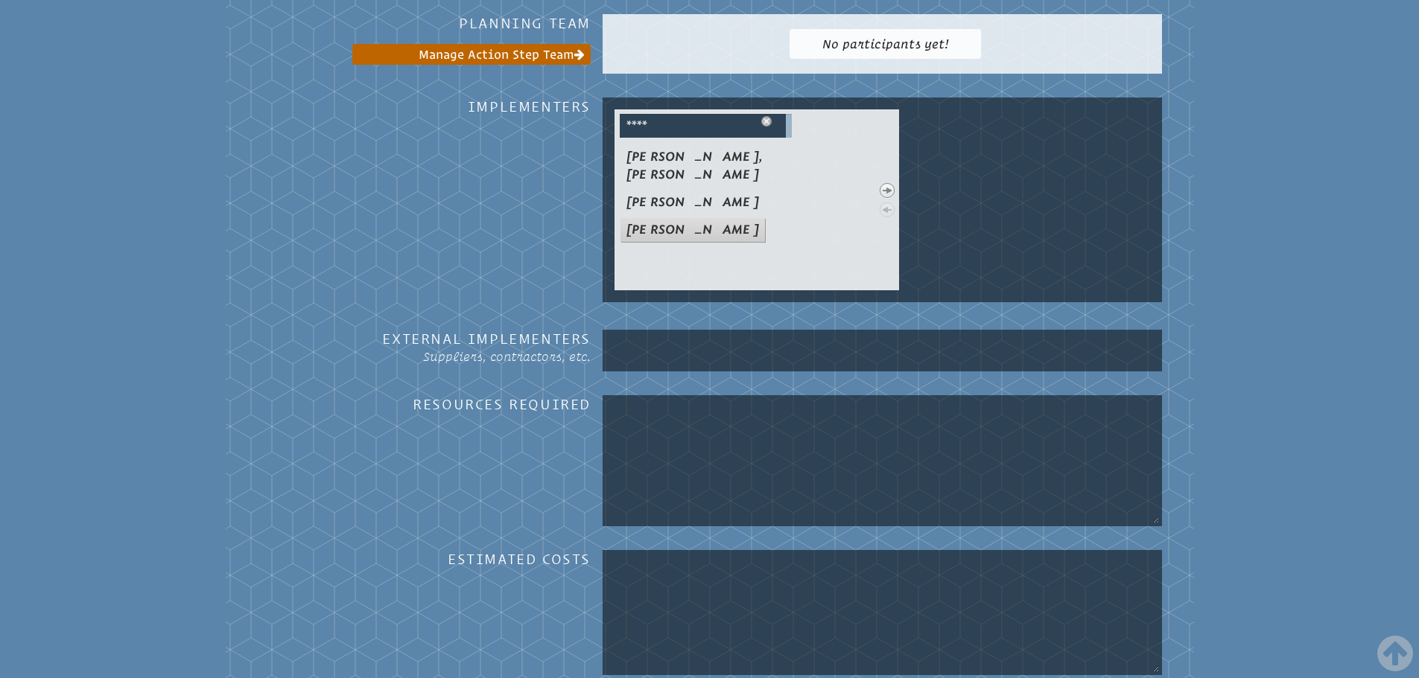
scroll to position [1223, 0]
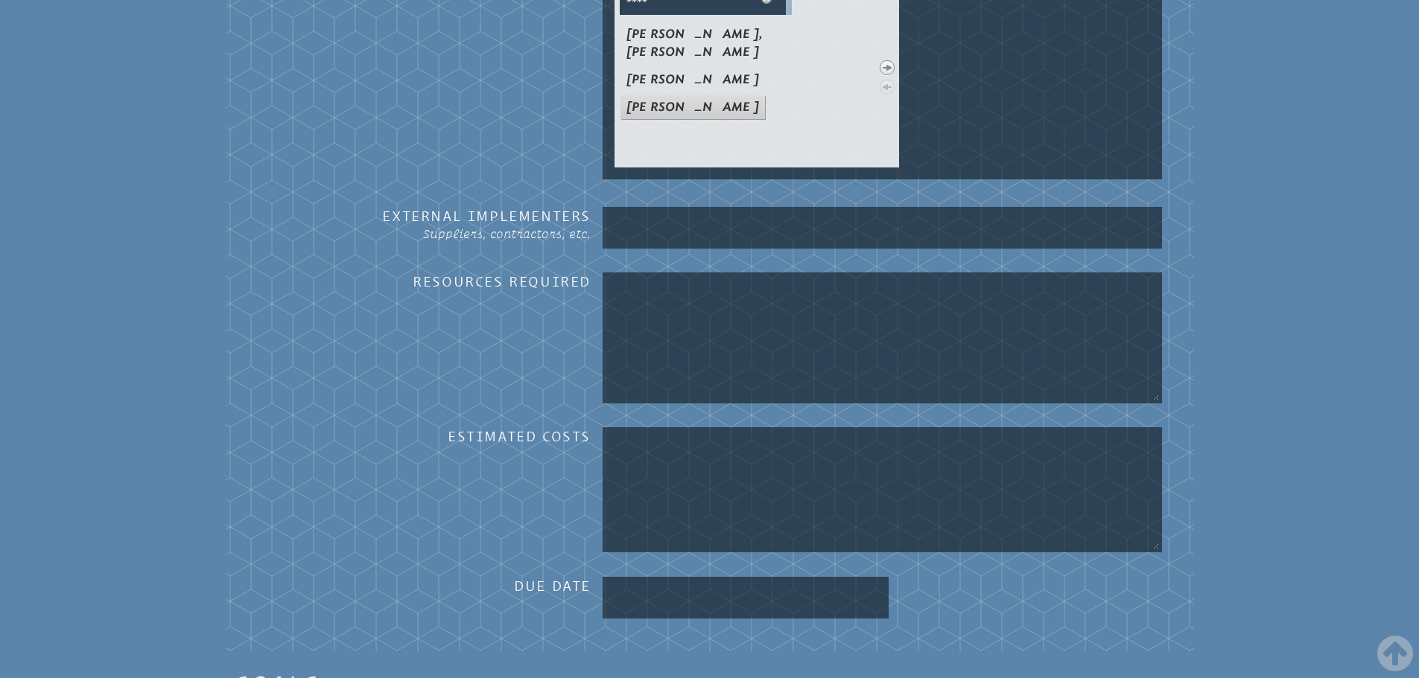
click at [663, 466] on textarea at bounding box center [881, 489] width 553 height 119
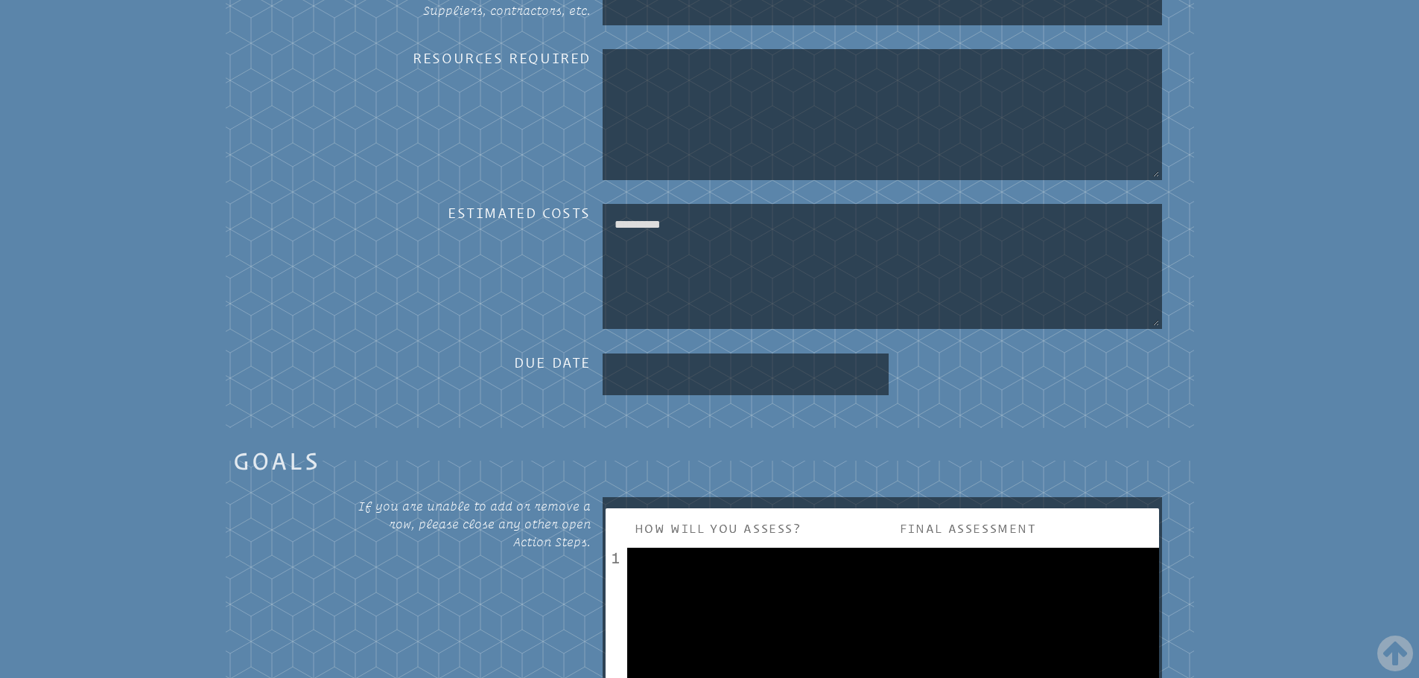
scroll to position [1521, 0]
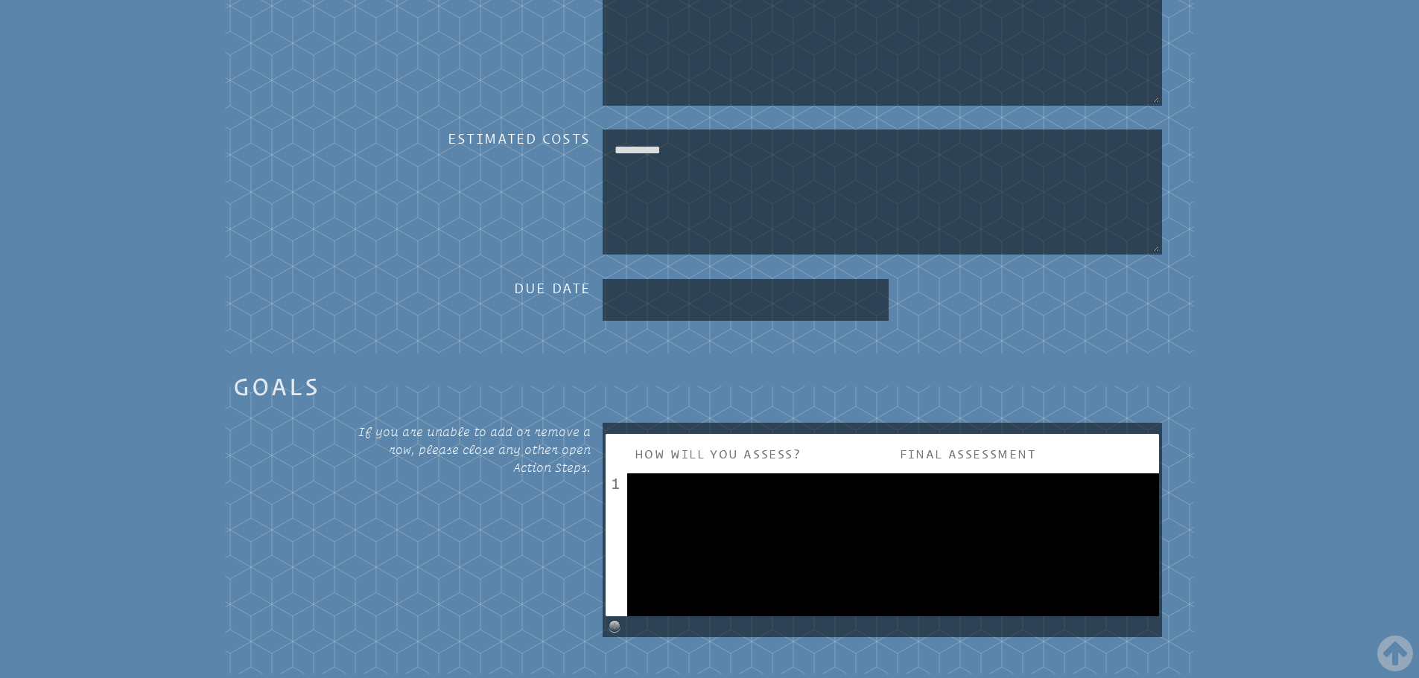
type textarea "**********"
click at [693, 509] on textarea at bounding box center [759, 544] width 250 height 119
type textarea "*"
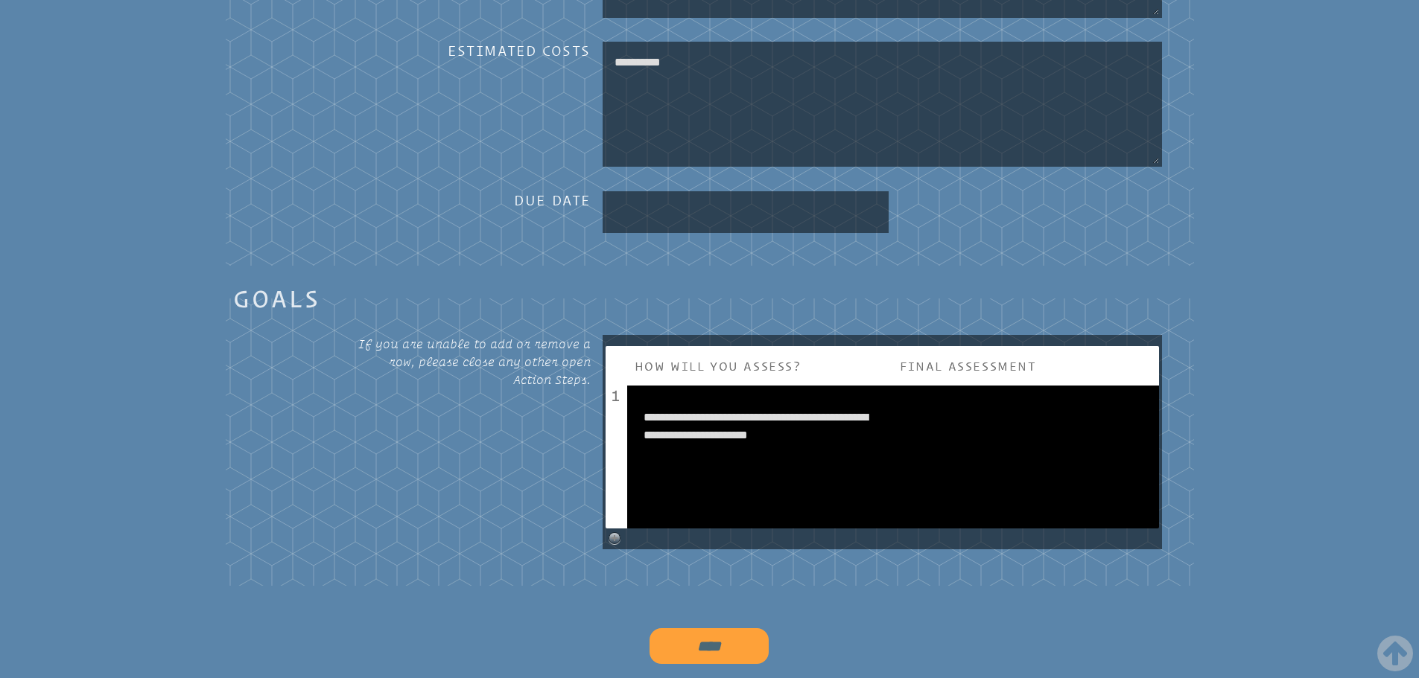
scroll to position [1818, 0]
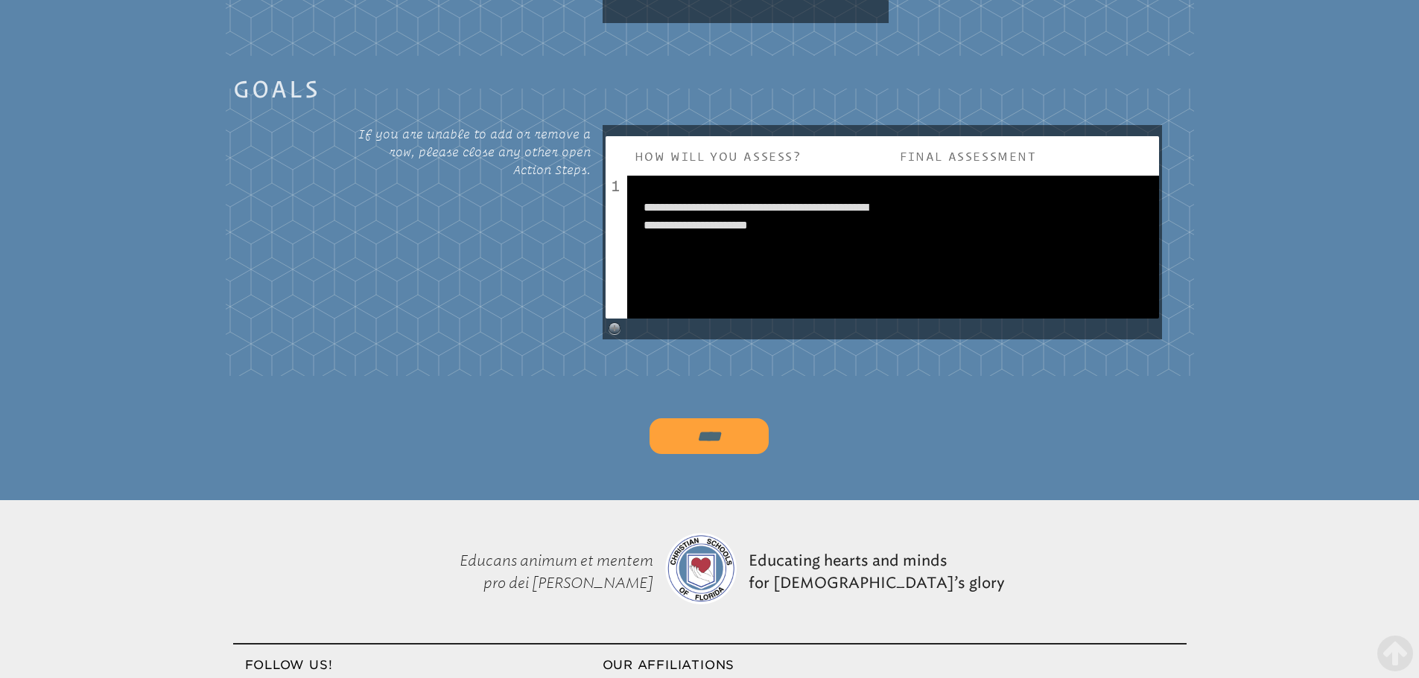
type textarea "**********"
click at [714, 444] on input "****" at bounding box center [708, 436] width 119 height 36
type input "*********"
